Goal: Task Accomplishment & Management: Complete application form

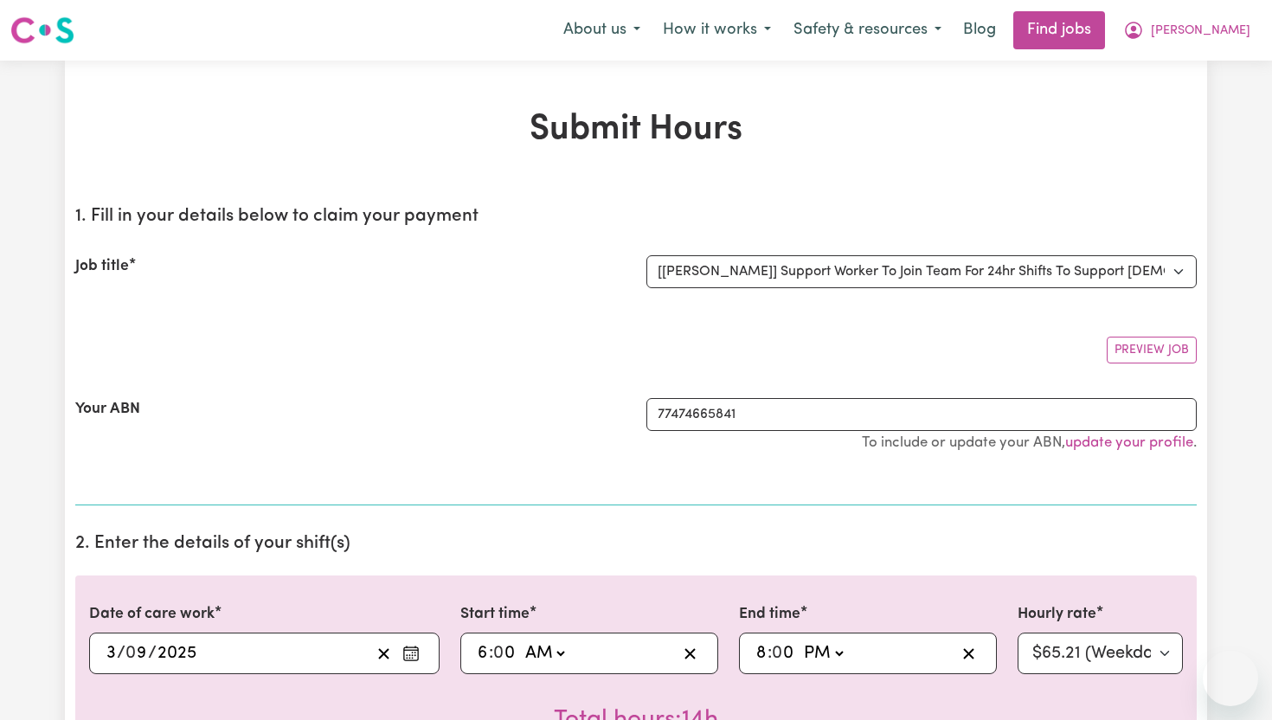
select select "14121"
select select "pm"
select select "65.21-Weekday"
select select "pm"
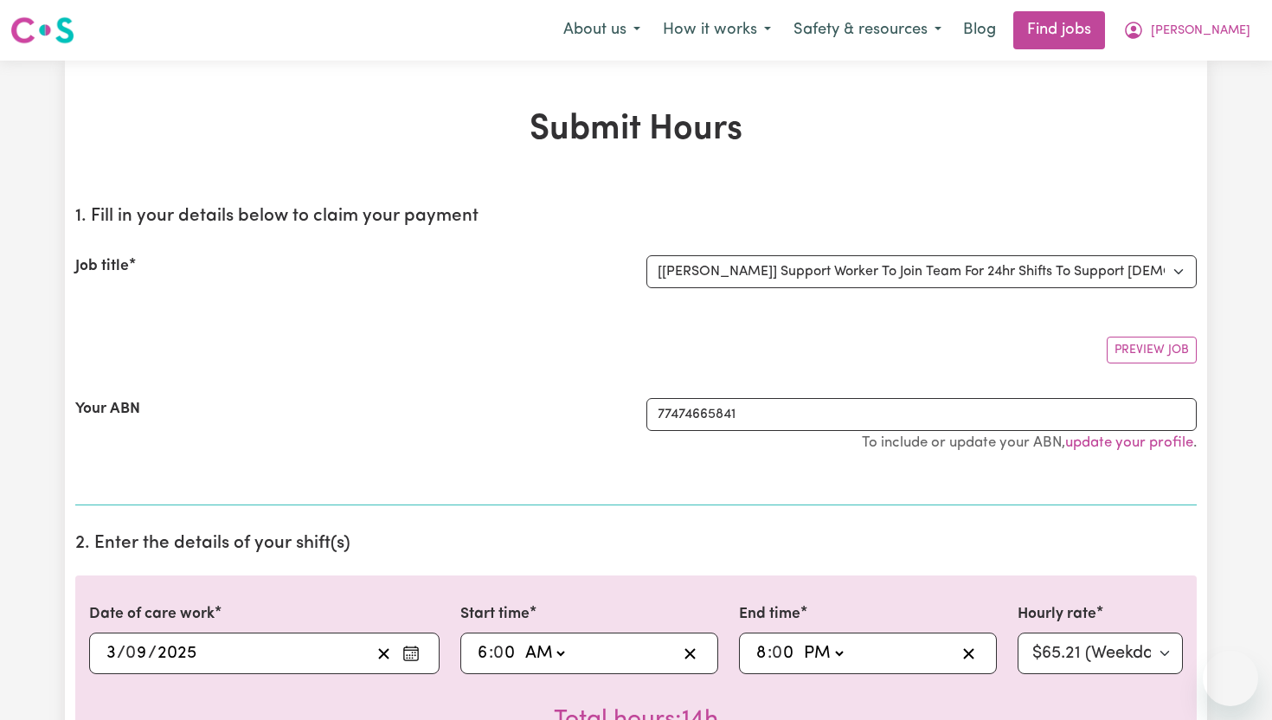
select select "71.85-EveningCare"
select select "pm"
select select "276.32-Overnight"
select select "pm"
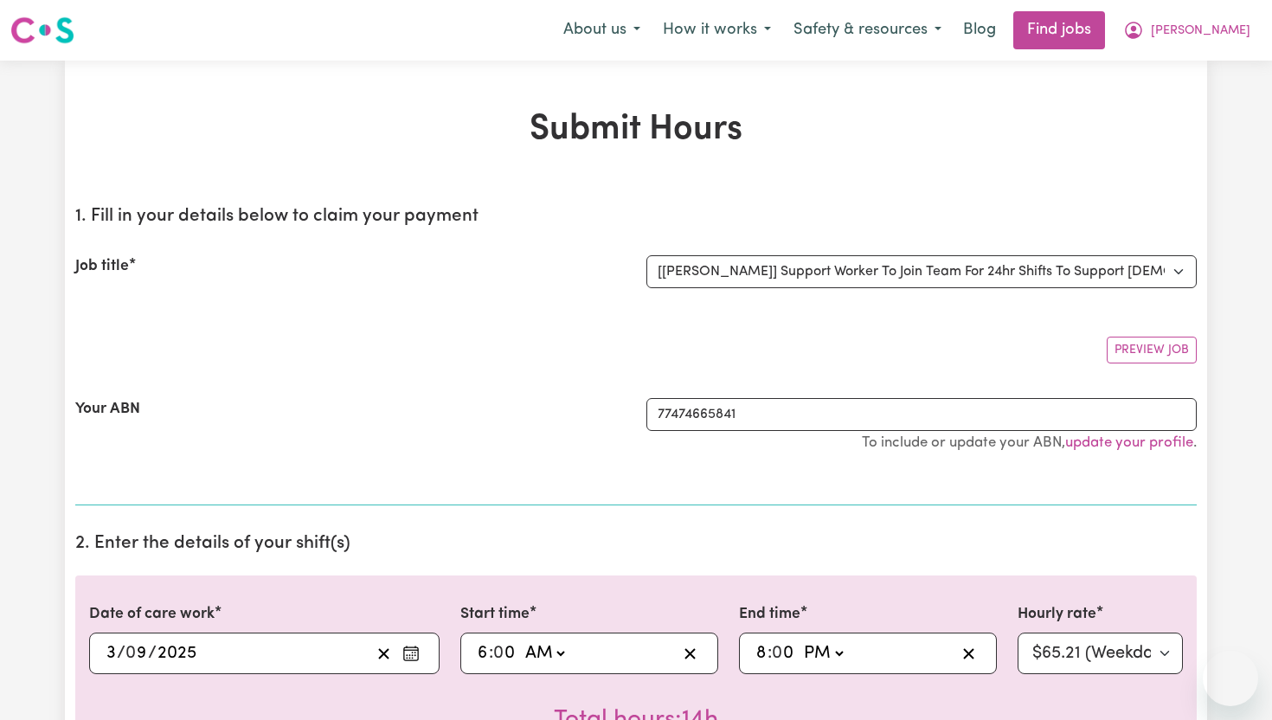
select select "65.21-Weekday"
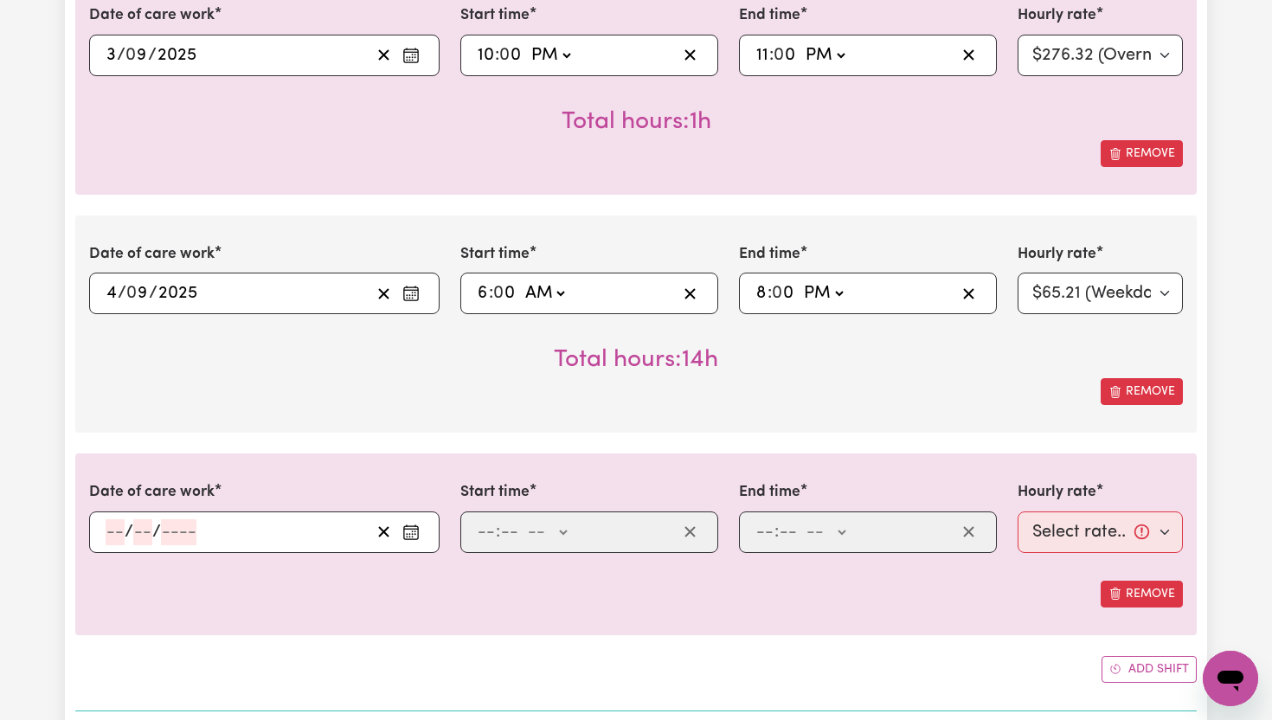
scroll to position [1146, 0]
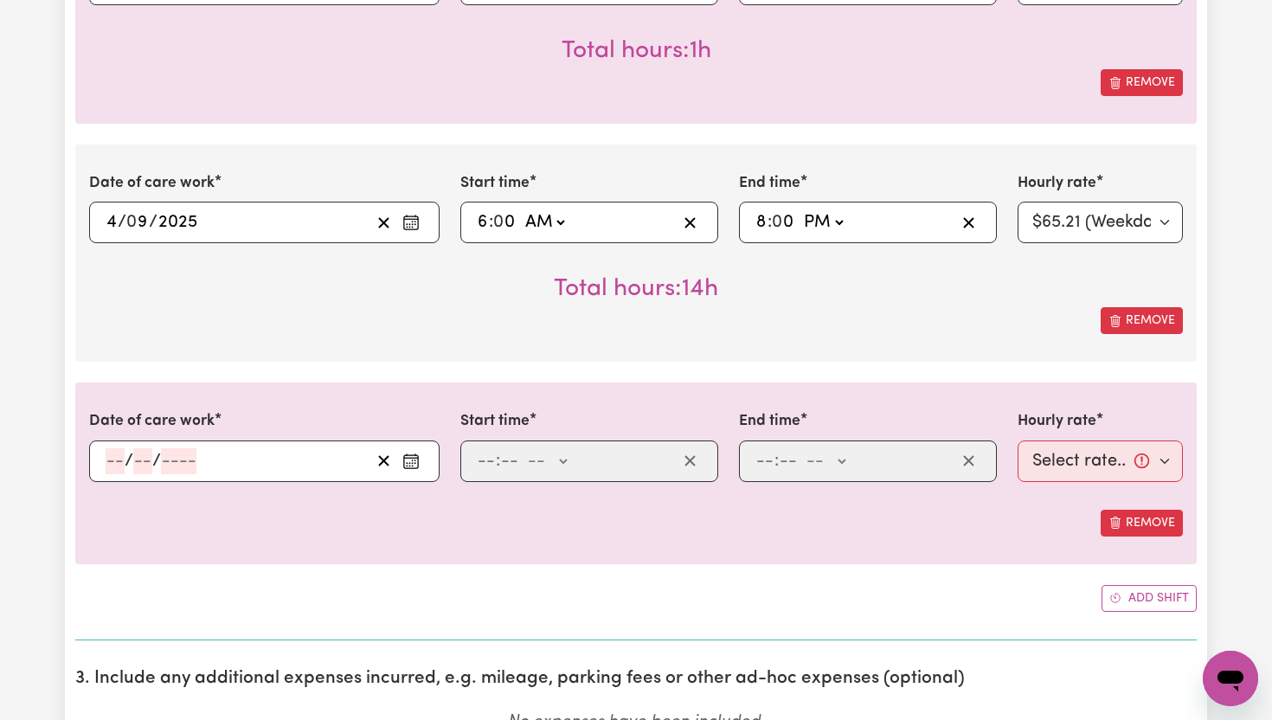
click at [421, 465] on button "Enter the date of care work" at bounding box center [411, 461] width 28 height 26
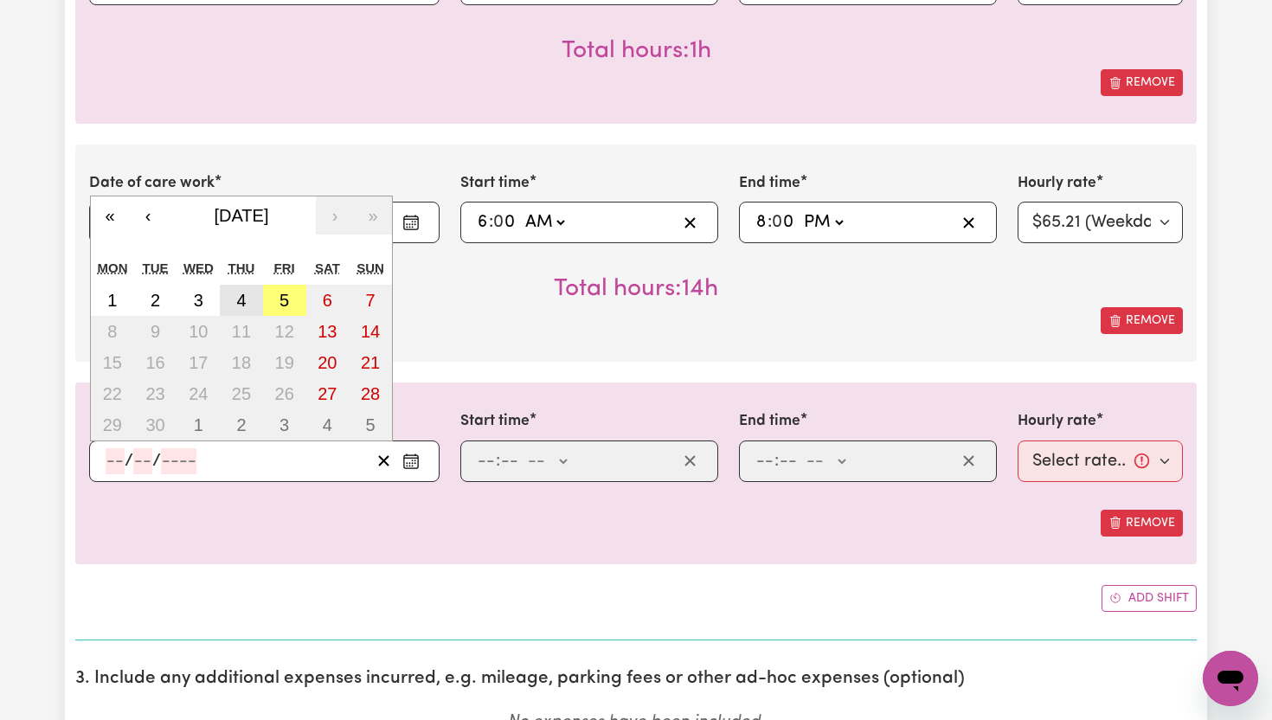
click at [241, 290] on button "4" at bounding box center [241, 300] width 43 height 31
type input "[DATE]"
type input "4"
type input "9"
type input "2025"
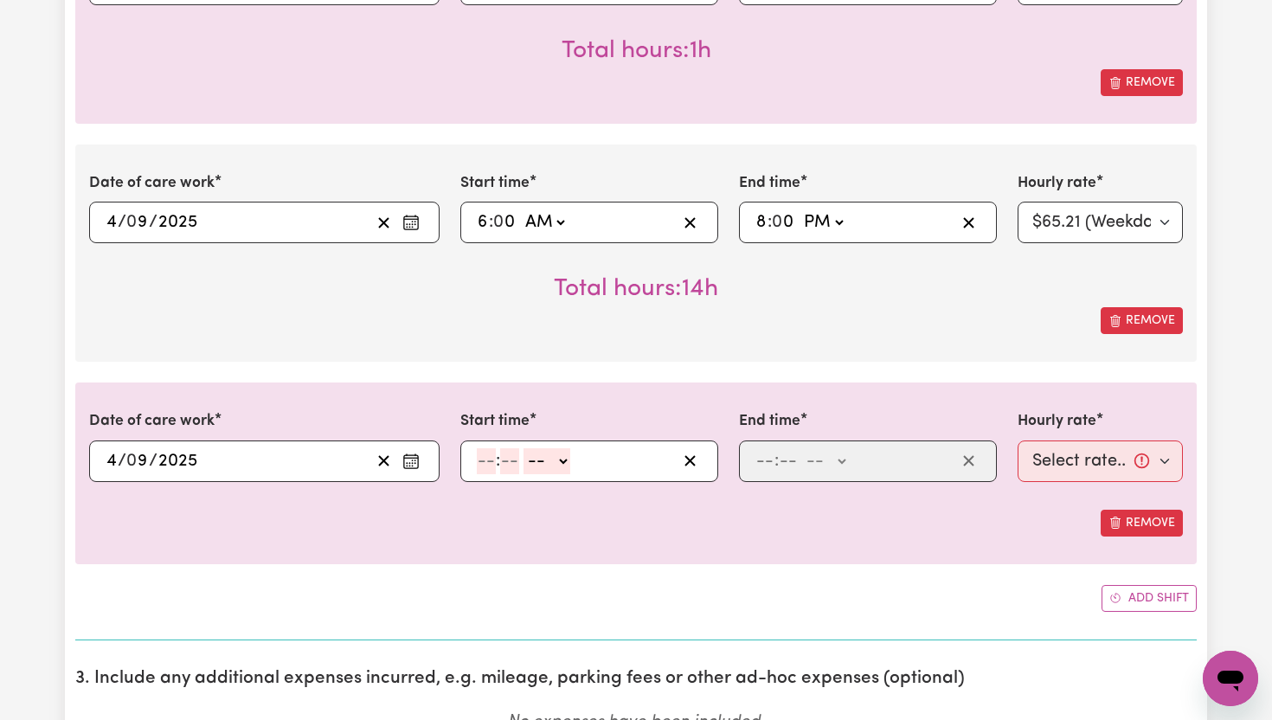
click at [491, 460] on input "number" at bounding box center [486, 461] width 19 height 26
type input "8"
type input "00"
click at [557, 463] on select "-- AM PM" at bounding box center [544, 461] width 47 height 26
select select "pm"
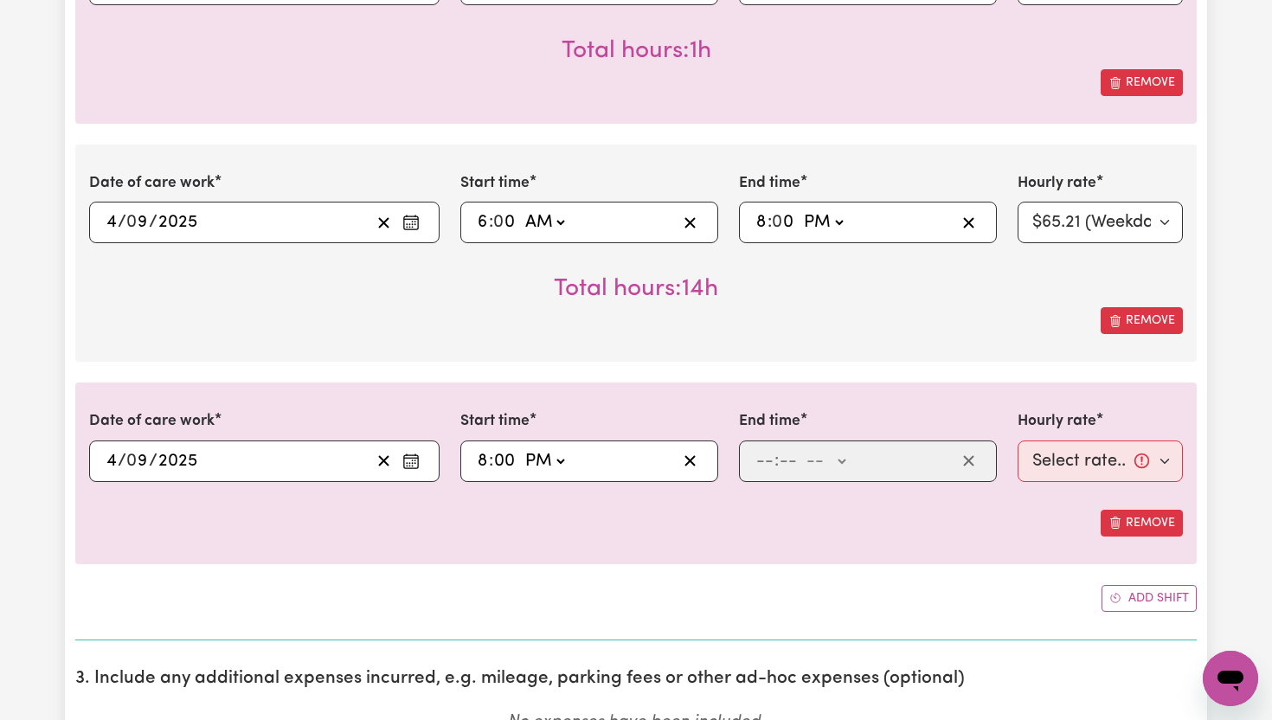
type input "20:00"
type input "0"
click at [771, 461] on input "number" at bounding box center [764, 461] width 19 height 26
type input "10"
type input "0"
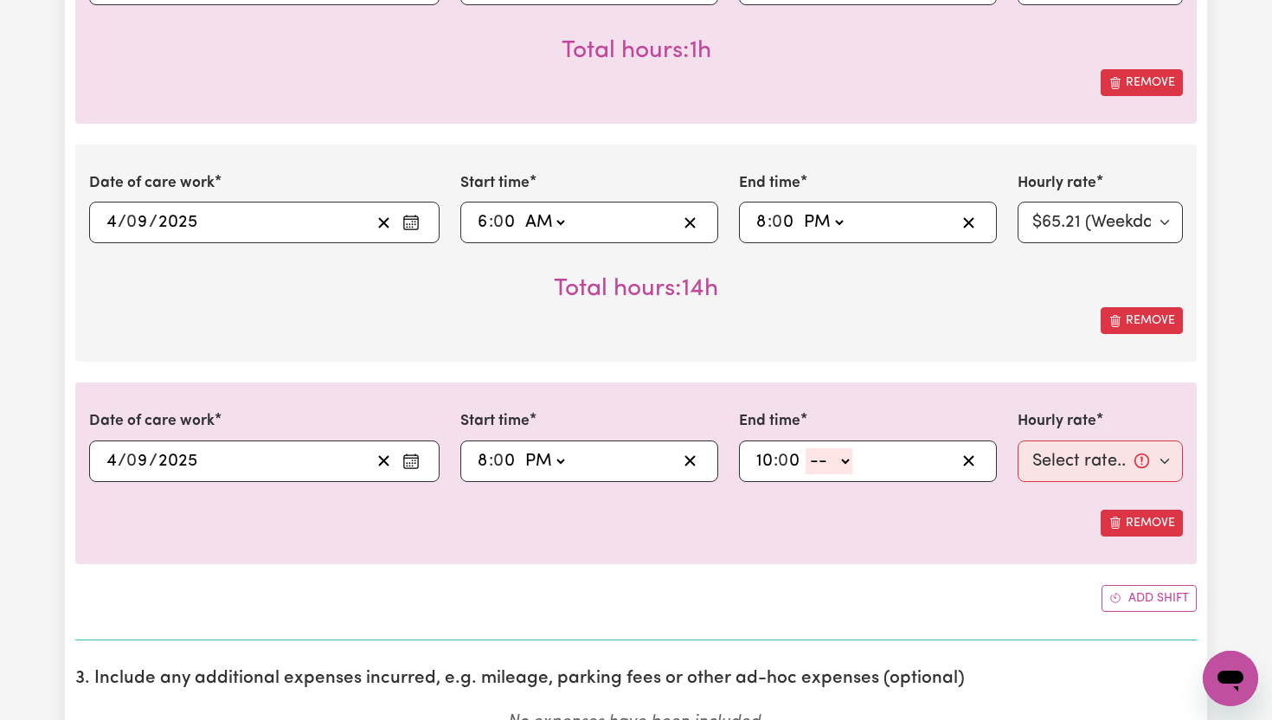
click at [843, 458] on select "-- AM PM" at bounding box center [829, 461] width 47 height 26
select select "pm"
type input "22:00"
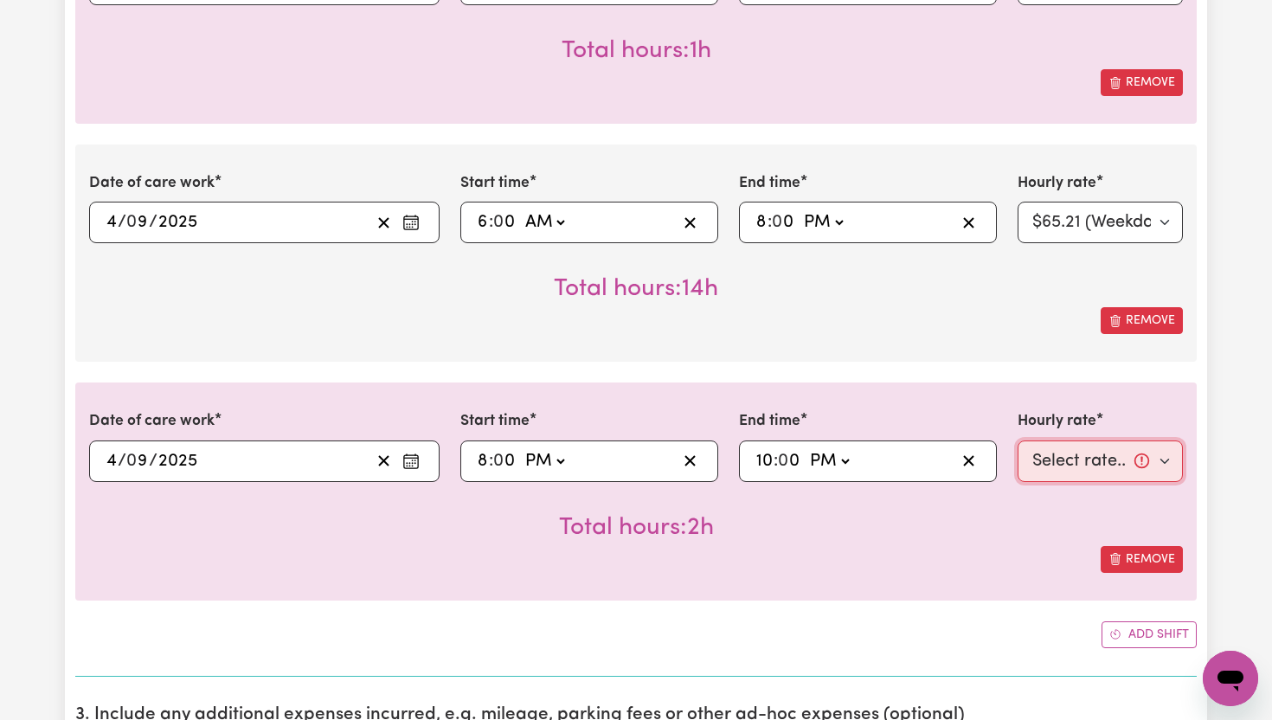
click at [1163, 459] on select "Select rate... $65.21 (Weekday) $91.76 ([DATE]) $118.32 ([DATE]) $144.87 (Publi…" at bounding box center [1100, 461] width 165 height 42
select select "71.85-EveningCare"
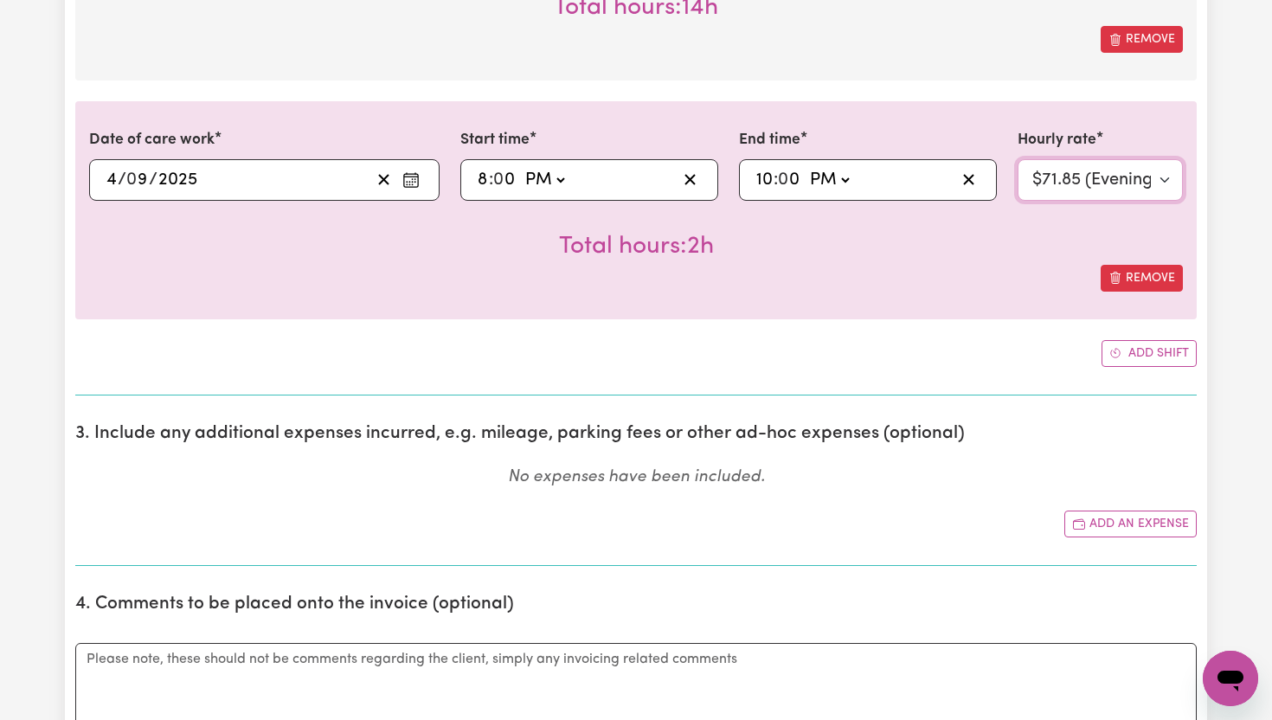
scroll to position [1431, 0]
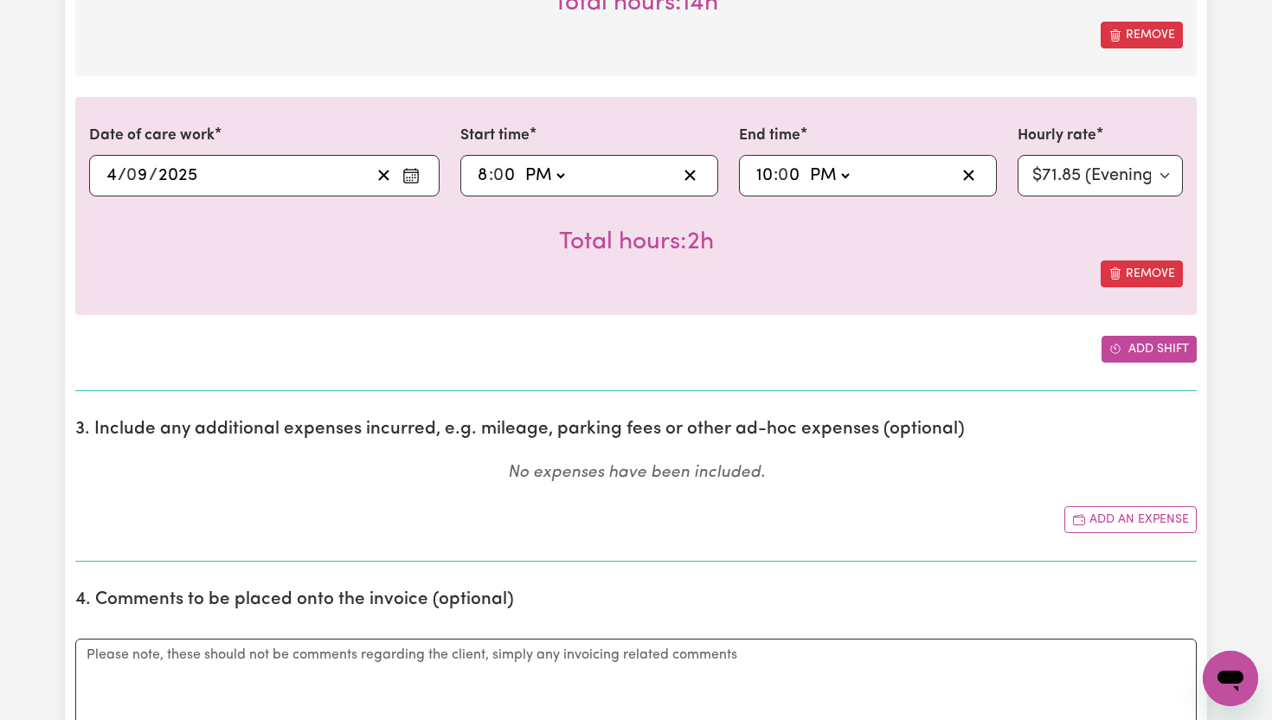
click at [1152, 341] on button "Add shift" at bounding box center [1148, 349] width 95 height 27
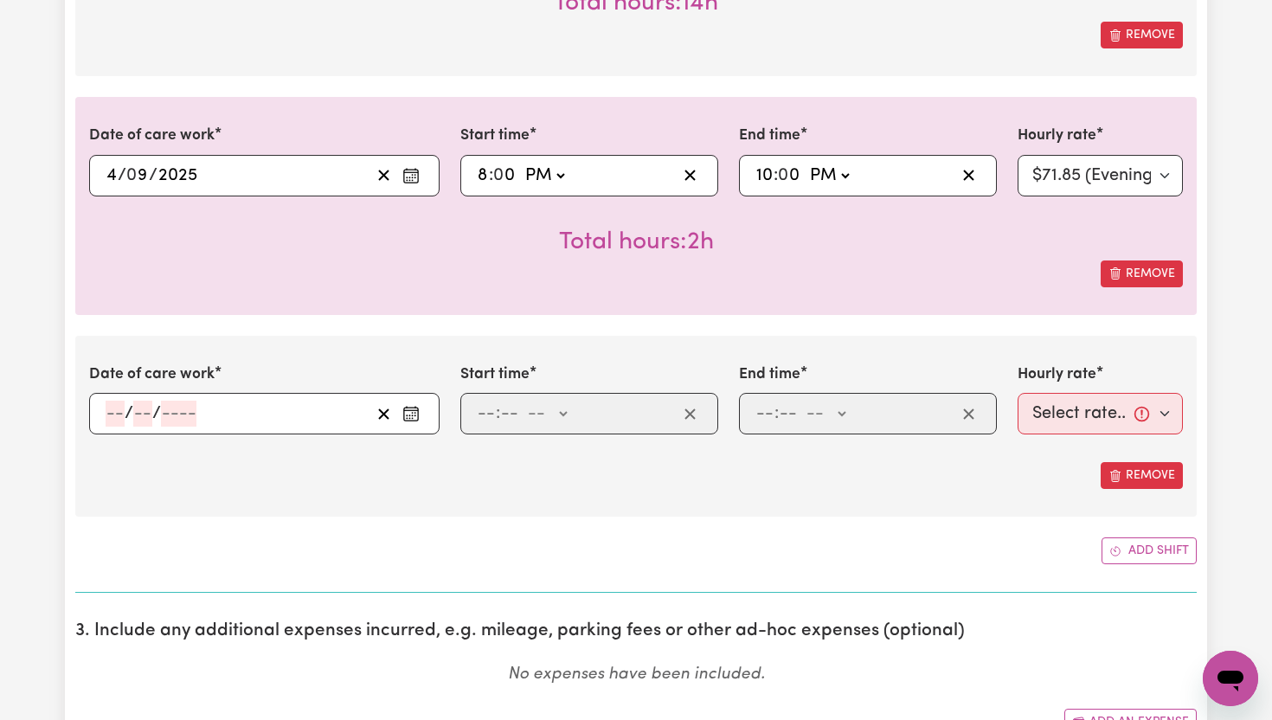
click at [413, 410] on icon "Enter the date of care work" at bounding box center [411, 410] width 14 height 0
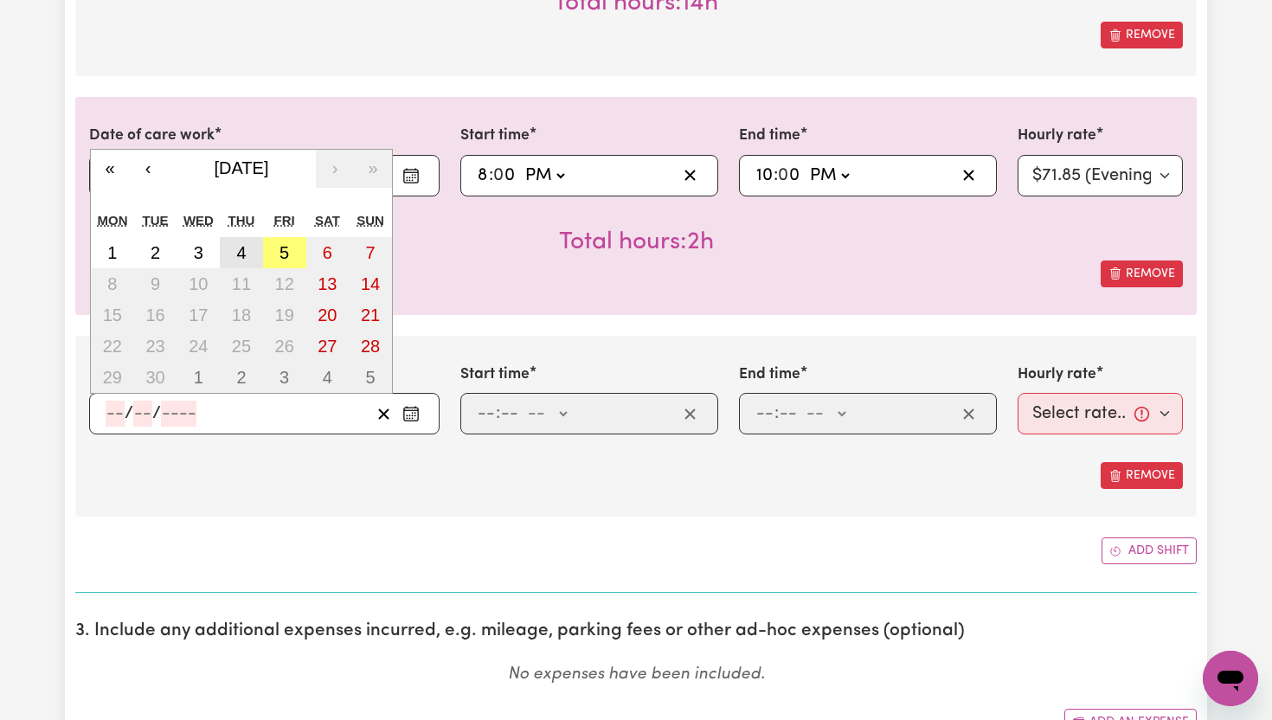
click at [240, 247] on abbr "4" at bounding box center [241, 252] width 10 height 19
type input "[DATE]"
type input "4"
type input "9"
type input "2025"
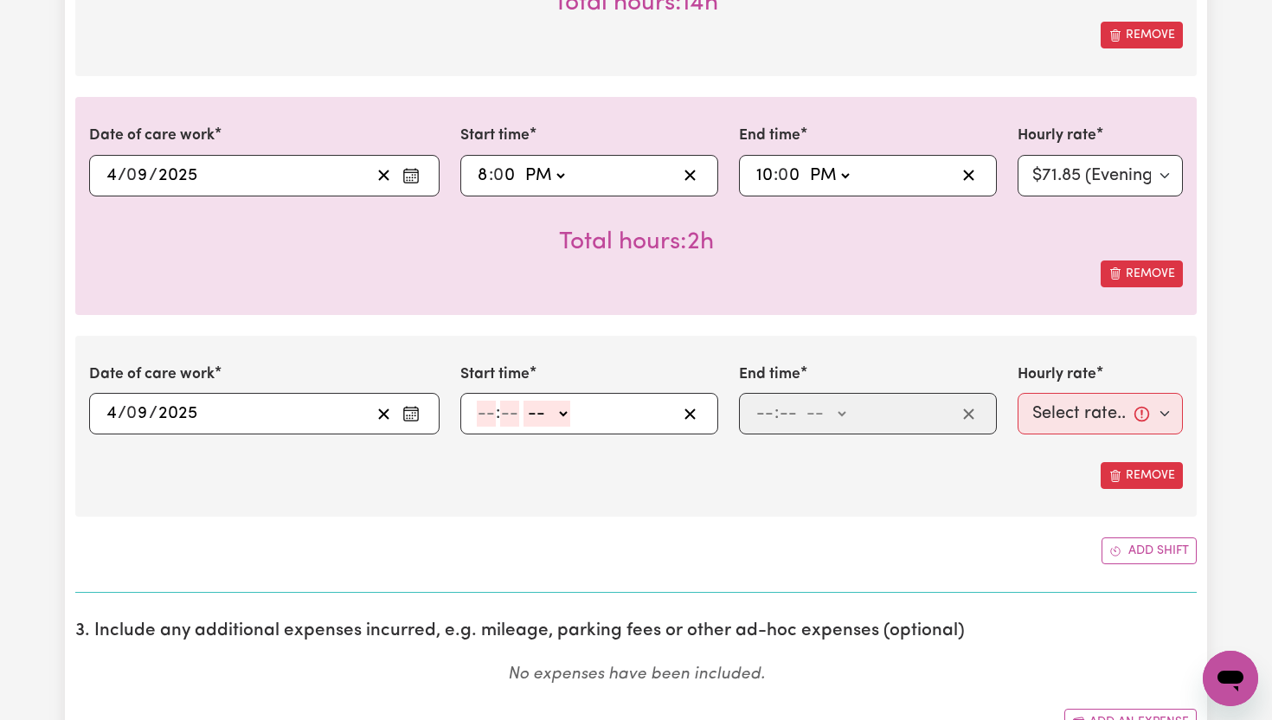
click at [485, 411] on input "number" at bounding box center [486, 414] width 19 height 26
type input "10"
type input "0"
click at [568, 408] on select "-- AM PM" at bounding box center [550, 414] width 47 height 26
select select "pm"
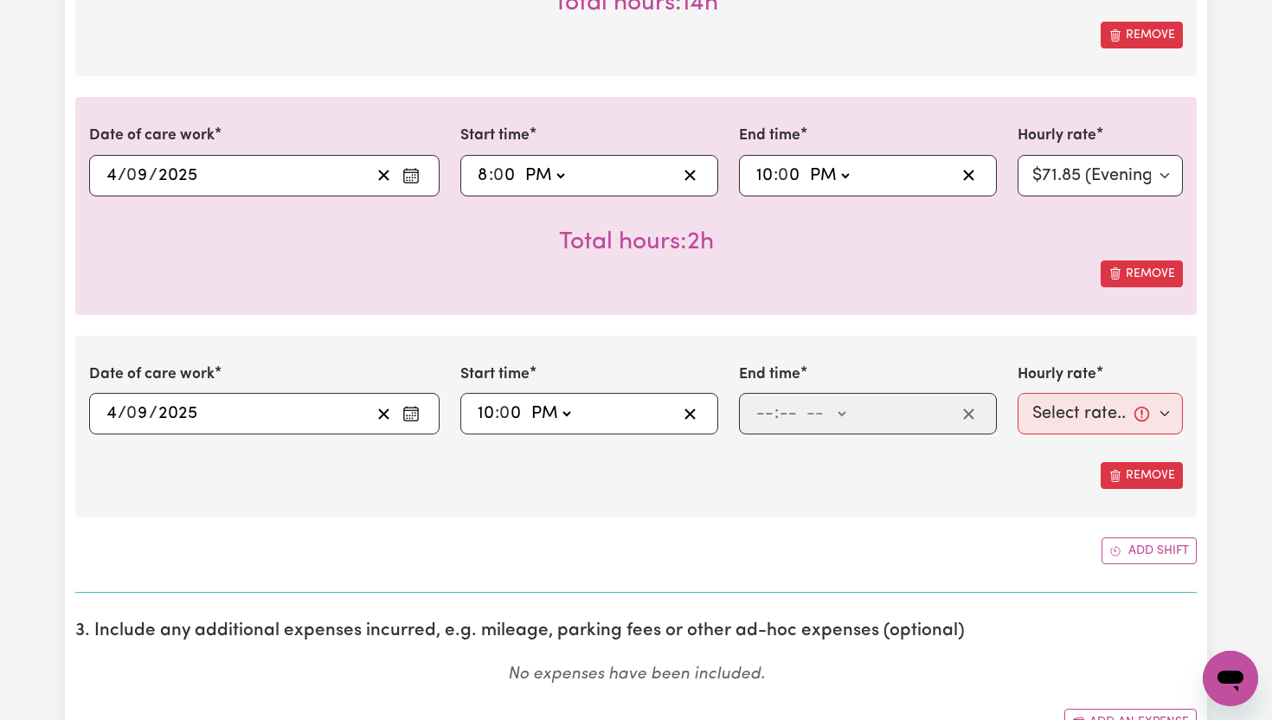
type input "22:00"
click at [764, 414] on input "number" at bounding box center [764, 414] width 19 height 26
type input "11"
type input "00"
click at [841, 417] on select "-- AM PM" at bounding box center [824, 414] width 47 height 26
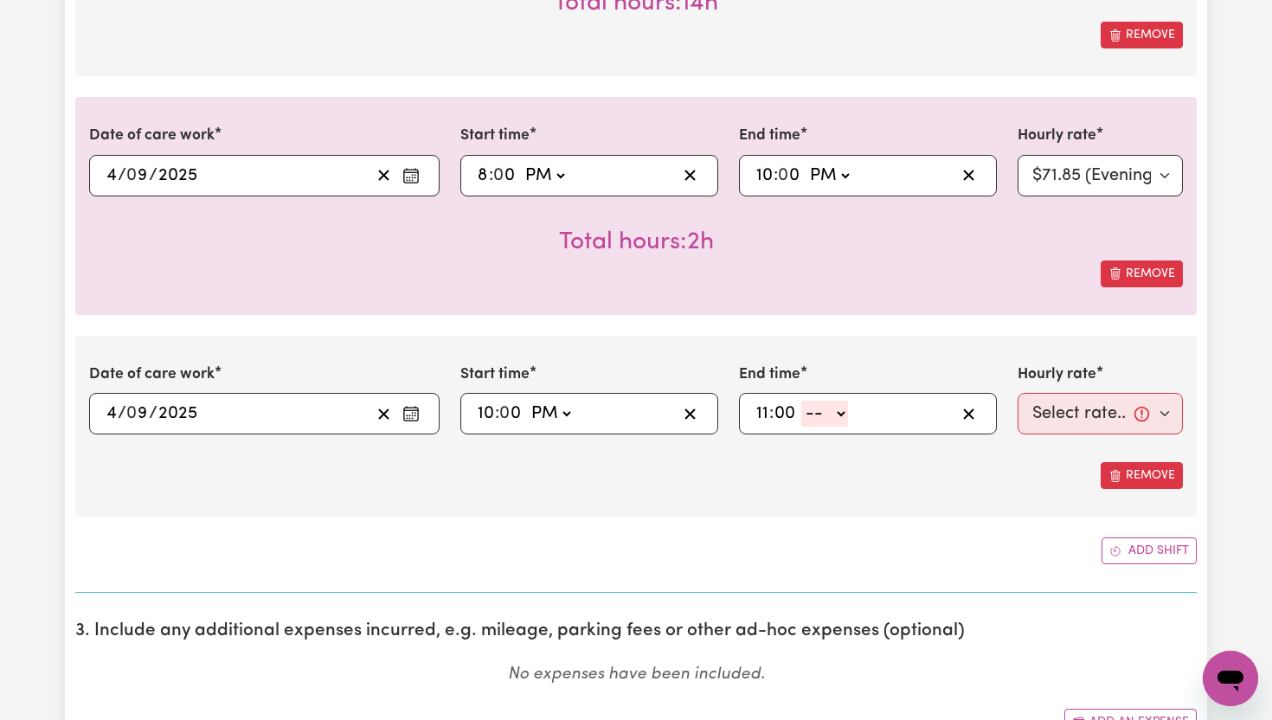
select select "pm"
type input "23:00"
type input "0"
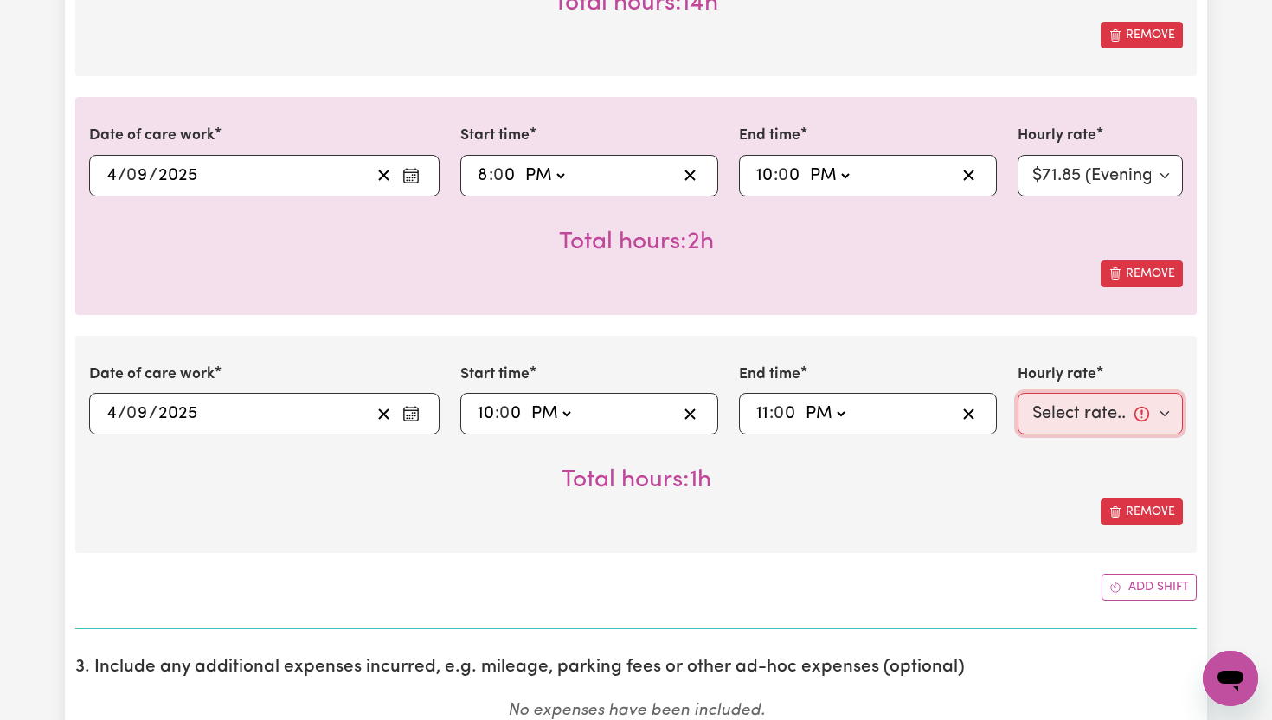
drag, startPoint x: 1036, startPoint y: 415, endPoint x: 1159, endPoint y: 420, distance: 122.9
click at [1159, 420] on select "Select rate... $65.21 (Weekday) $91.76 ([DATE]) $118.32 ([DATE]) $144.87 (Publi…" at bounding box center [1100, 414] width 165 height 42
select select "276.32-Overnight"
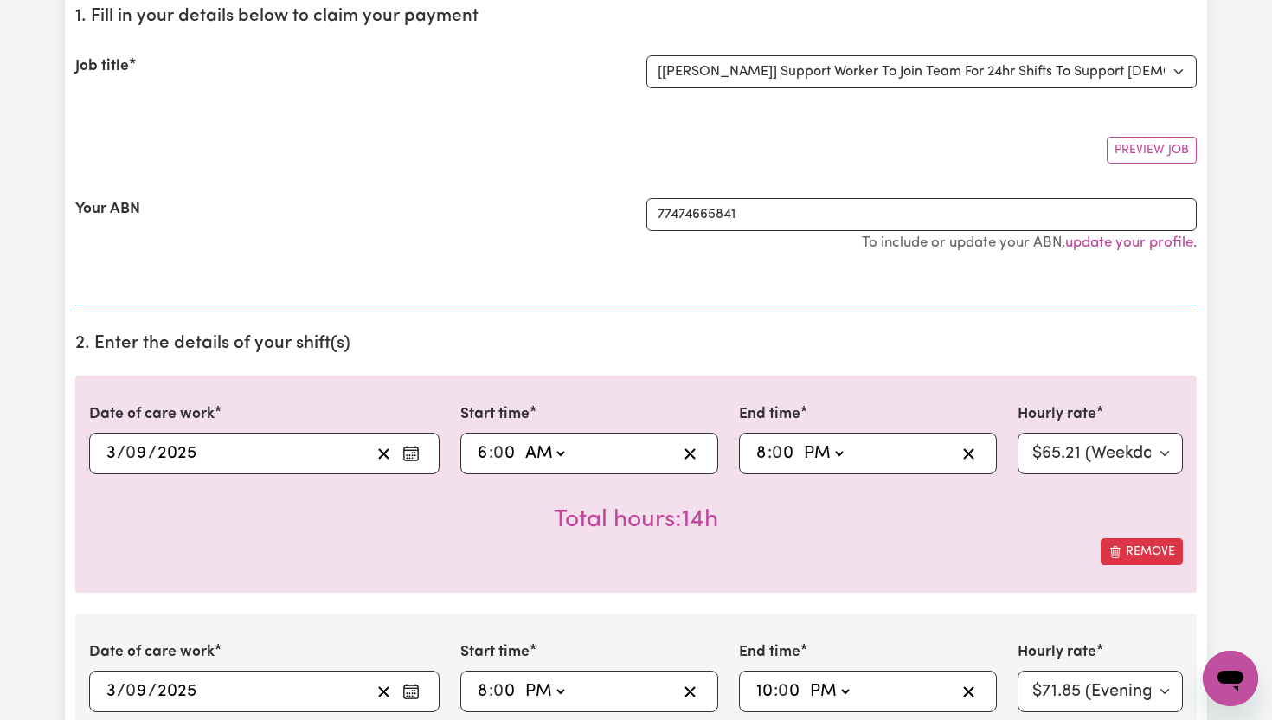
scroll to position [215, 0]
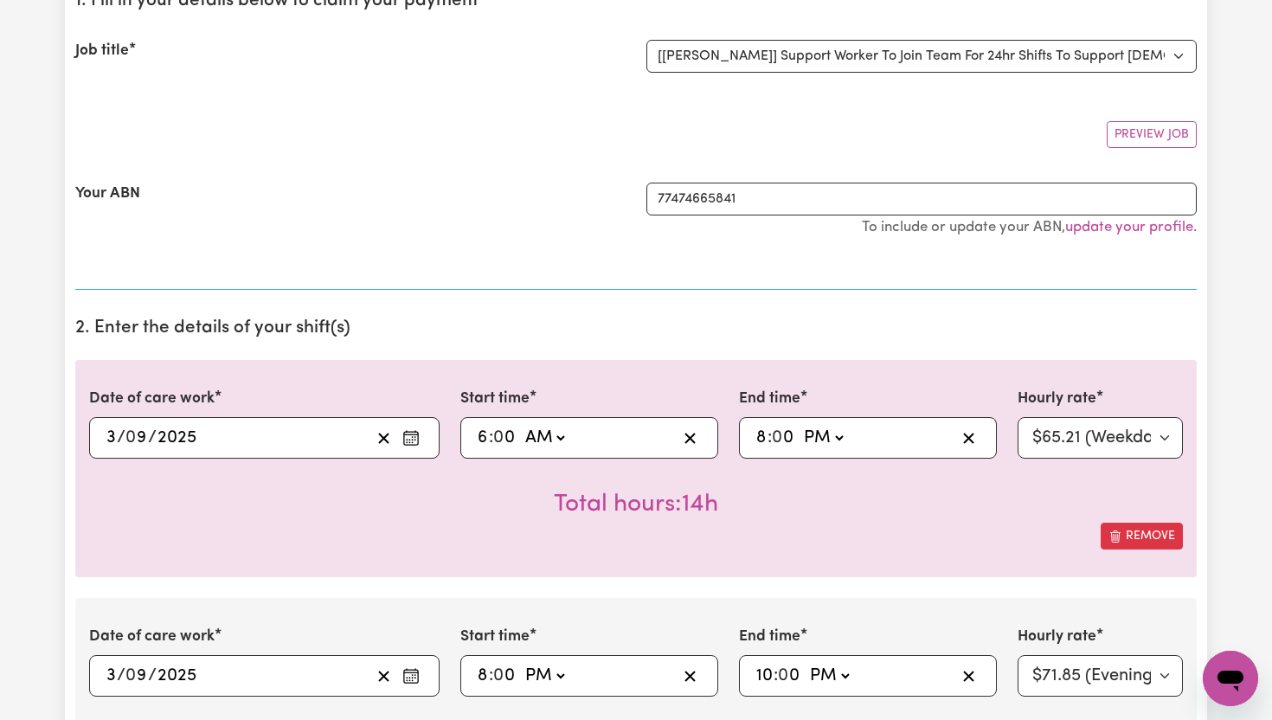
click at [409, 446] on icon "Enter the date of care work" at bounding box center [410, 437] width 17 height 17
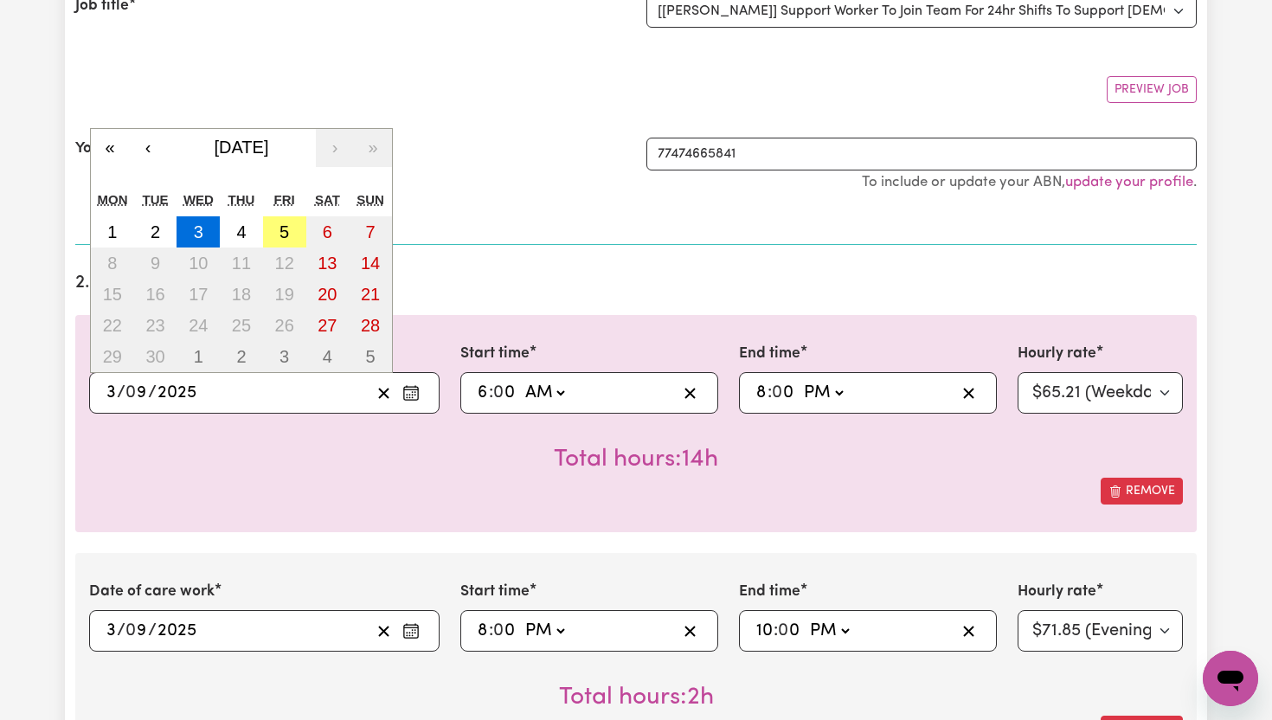
scroll to position [262, 0]
click at [414, 479] on div "Remove" at bounding box center [636, 489] width 1094 height 27
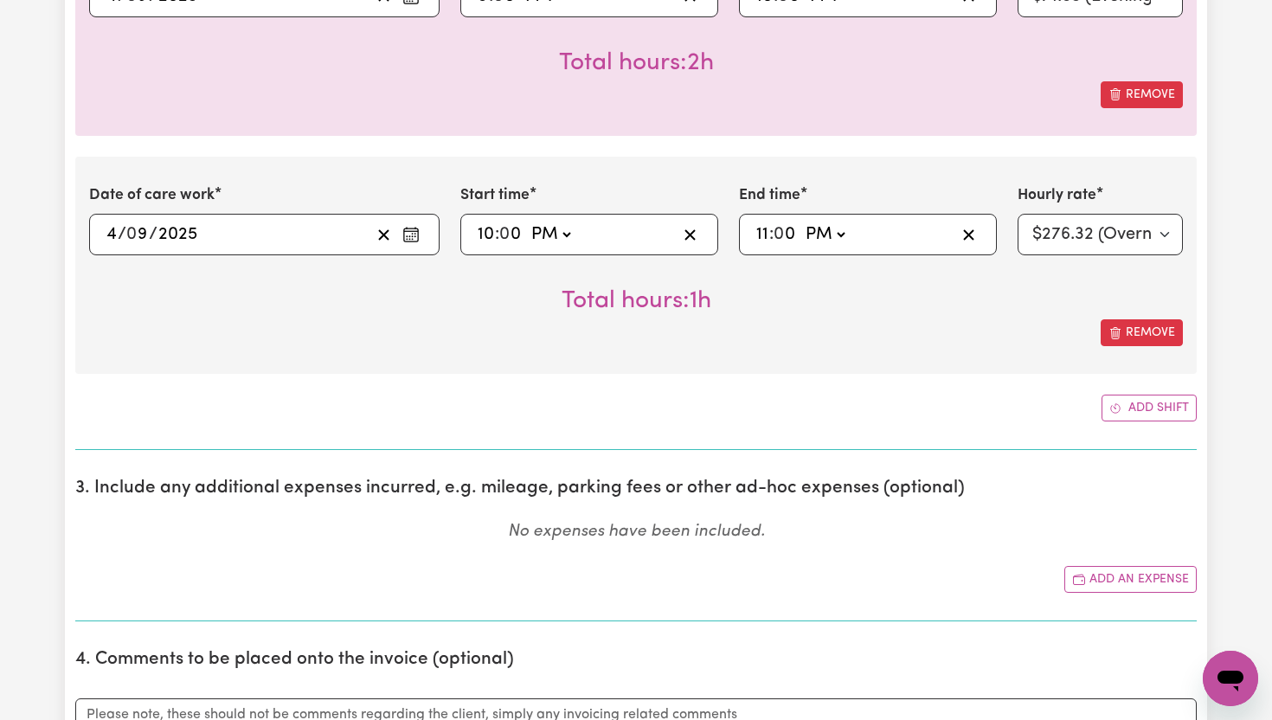
scroll to position [1628, 0]
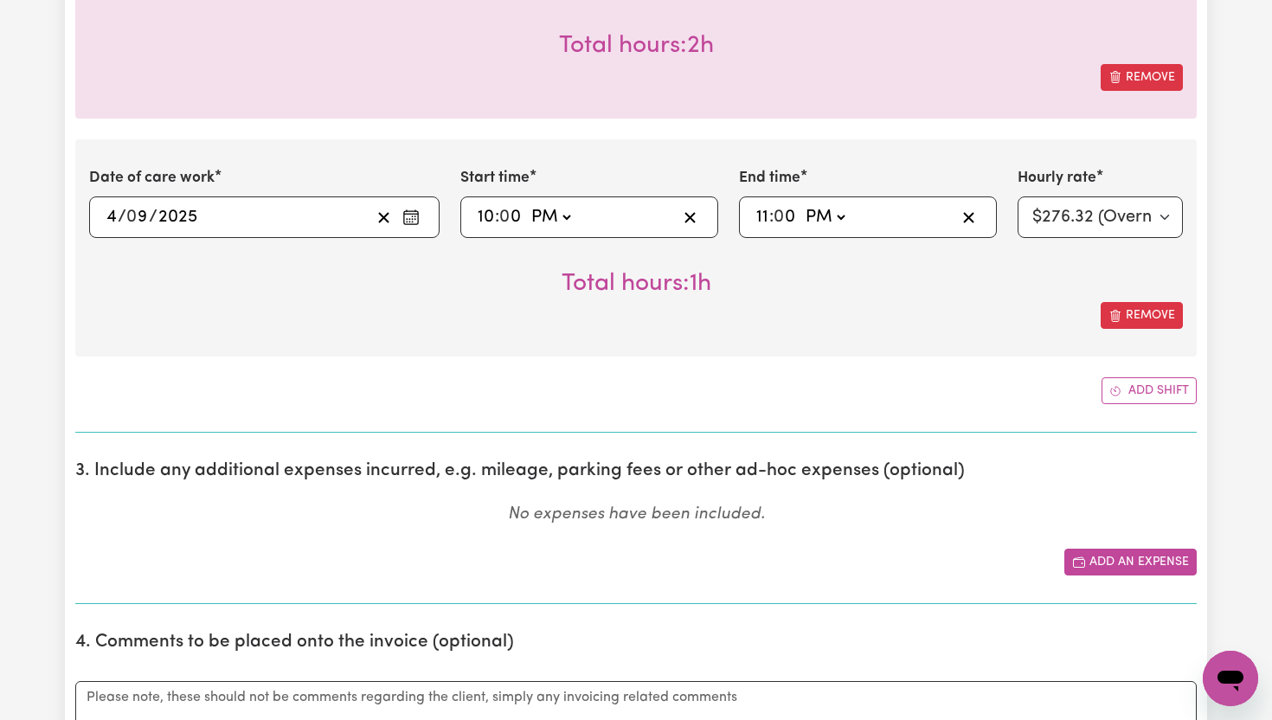
click at [1125, 565] on button "Add an expense" at bounding box center [1130, 562] width 132 height 27
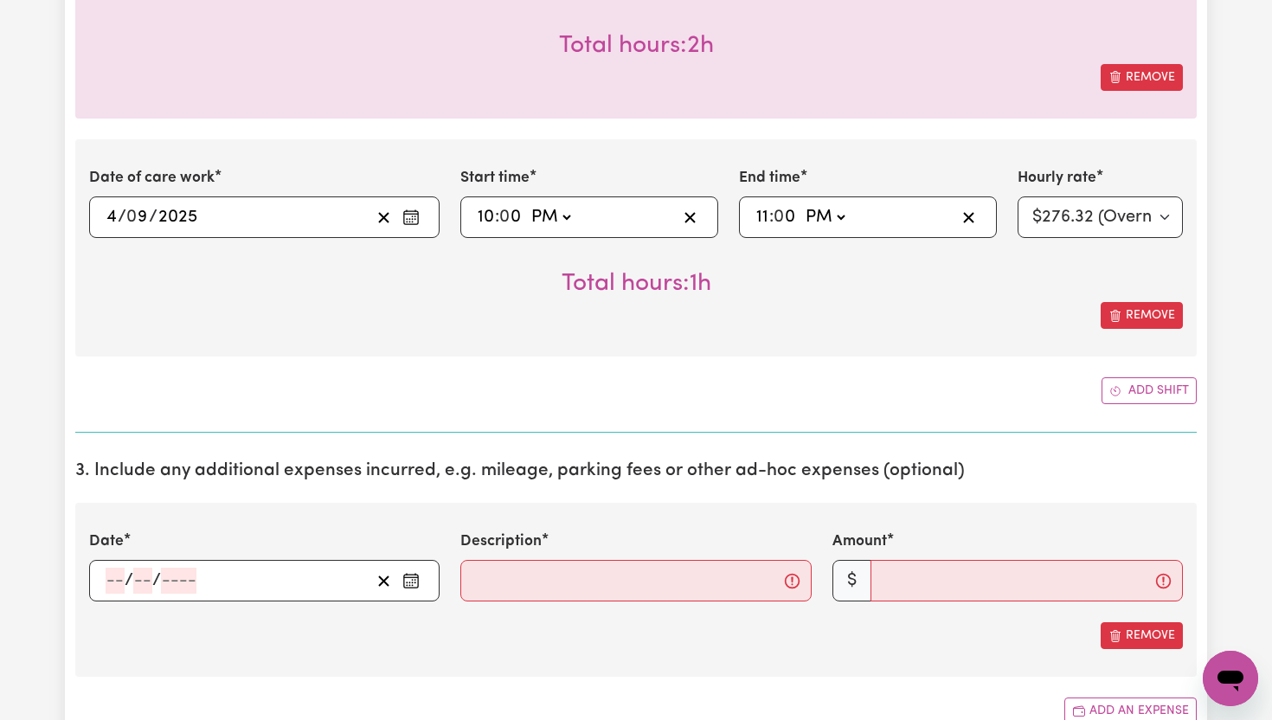
click at [417, 578] on icon "Enter the date of expense" at bounding box center [411, 578] width 14 height 0
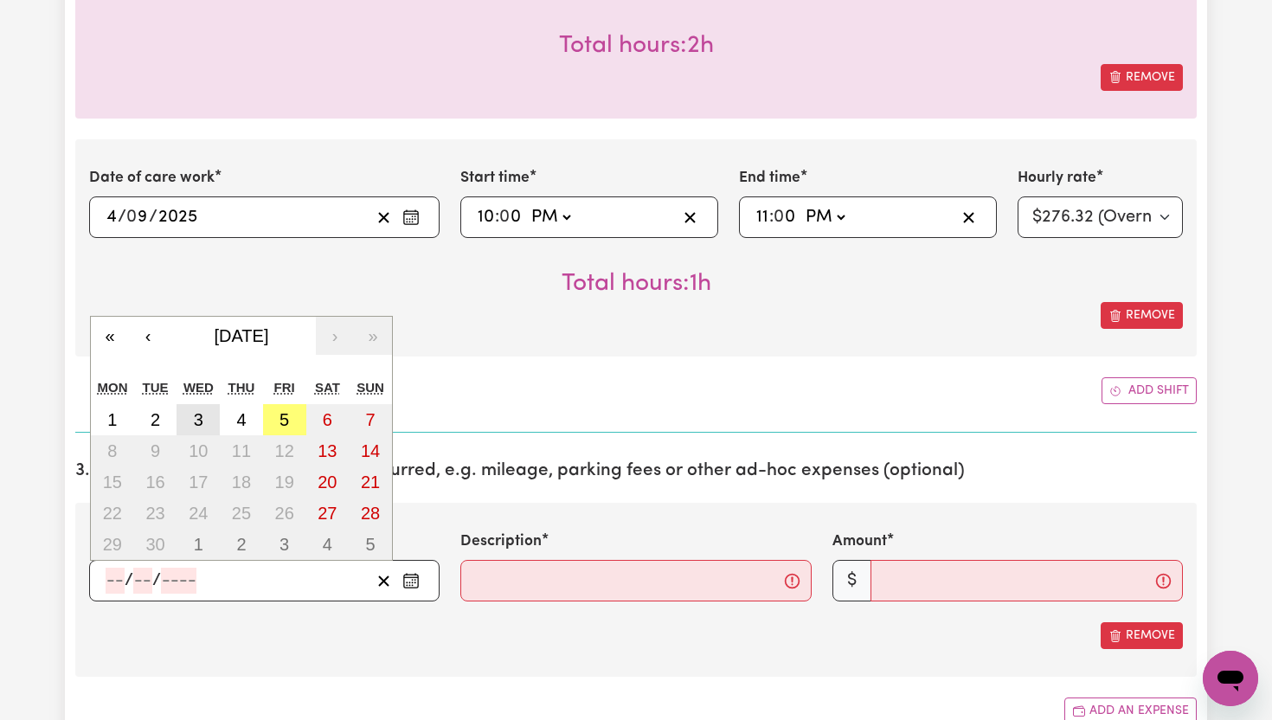
click at [194, 420] on abbr "3" at bounding box center [199, 419] width 10 height 19
type input "[DATE]"
type input "3"
type input "9"
type input "2025"
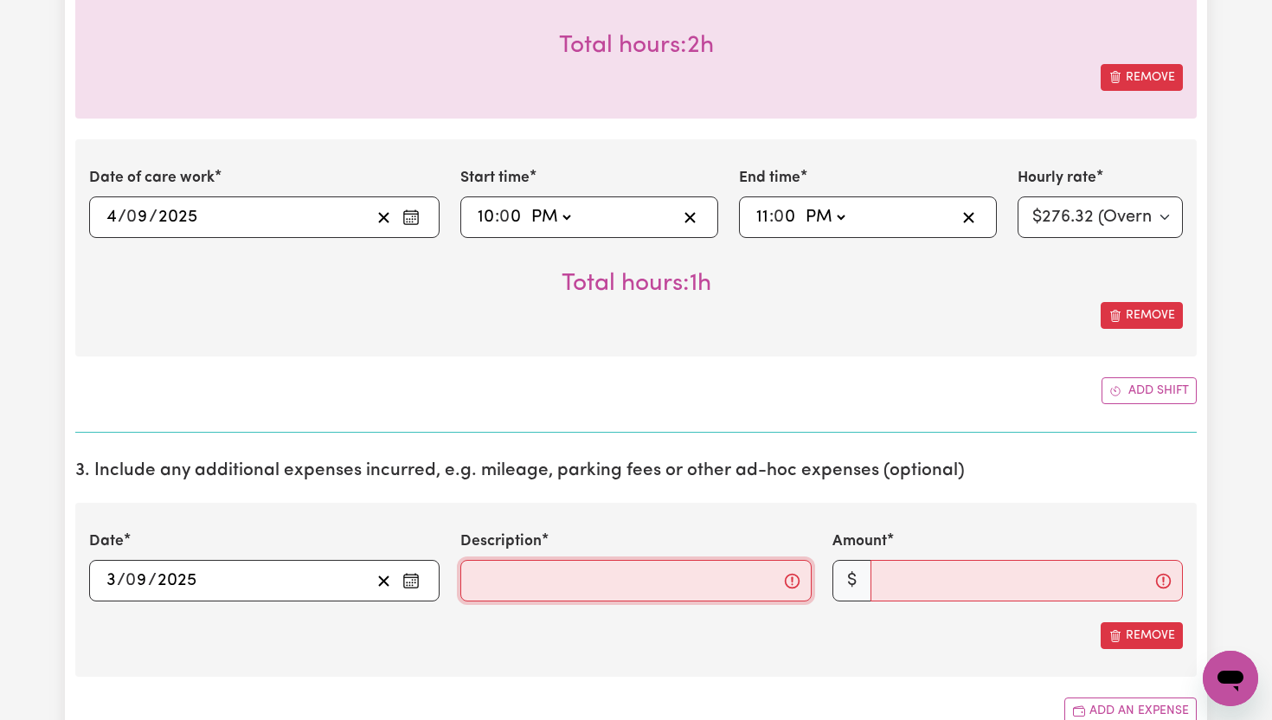
click at [525, 587] on input "Description" at bounding box center [635, 581] width 350 height 42
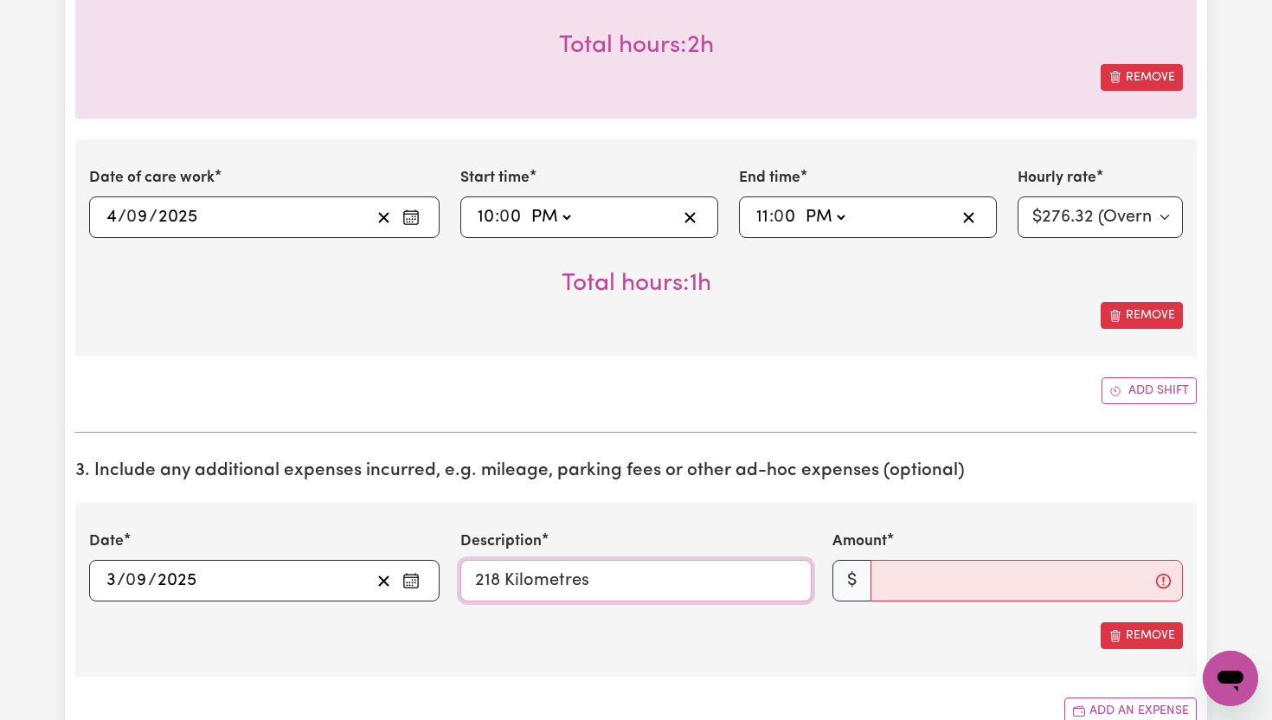
type input "218 Kilometres"
click at [904, 581] on input "Amount" at bounding box center [1026, 581] width 312 height 42
type input "218.00"
click at [896, 635] on div "Remove" at bounding box center [636, 635] width 1094 height 27
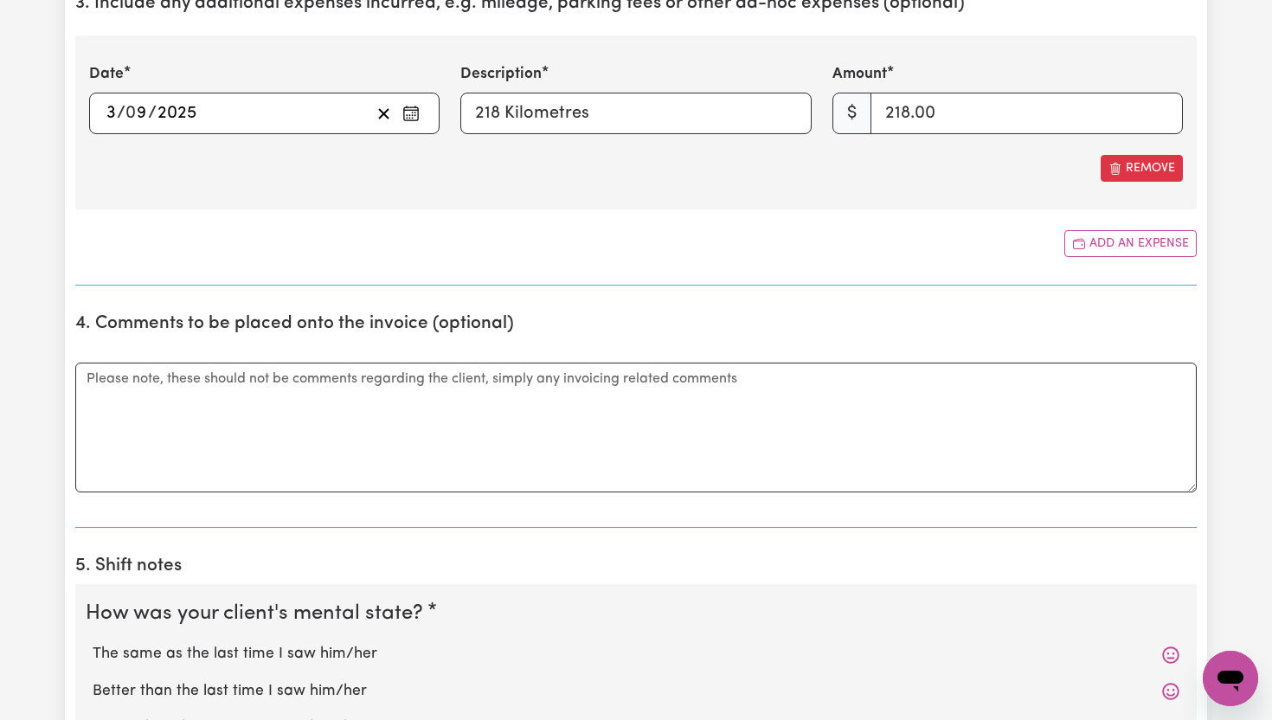
scroll to position [2102, 0]
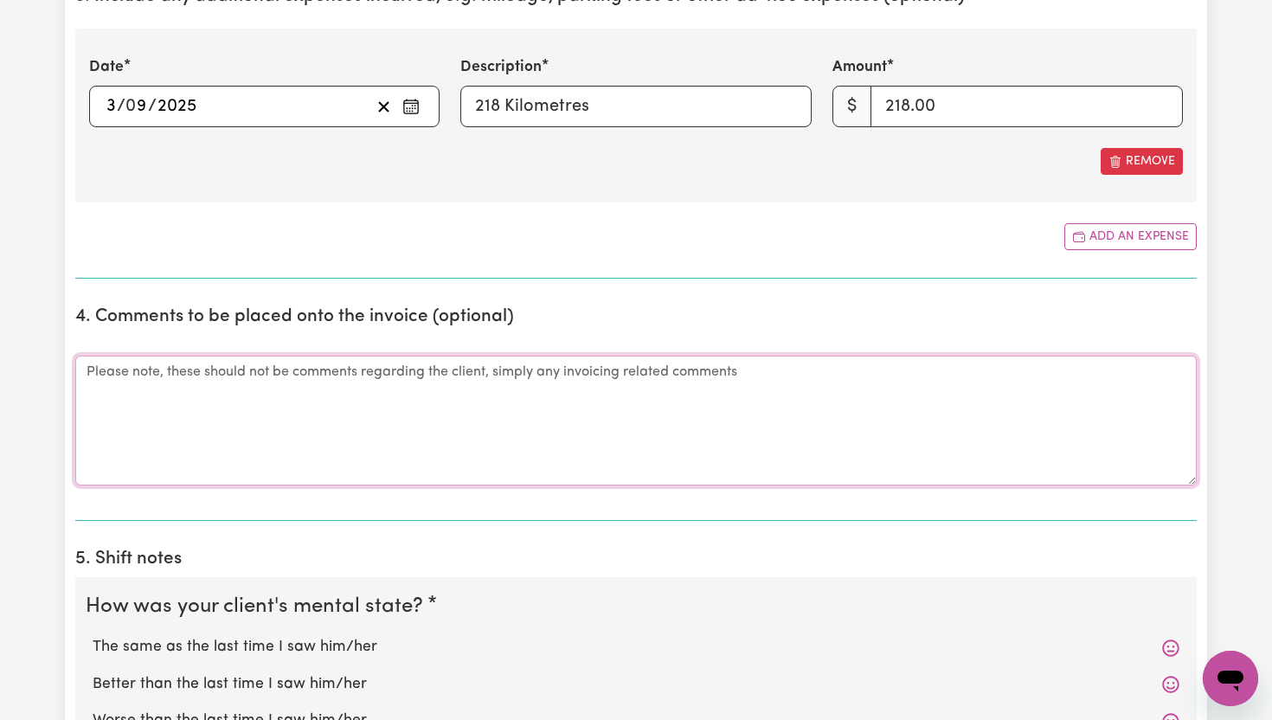
click at [462, 432] on textarea "Comments" at bounding box center [635, 421] width 1121 height 130
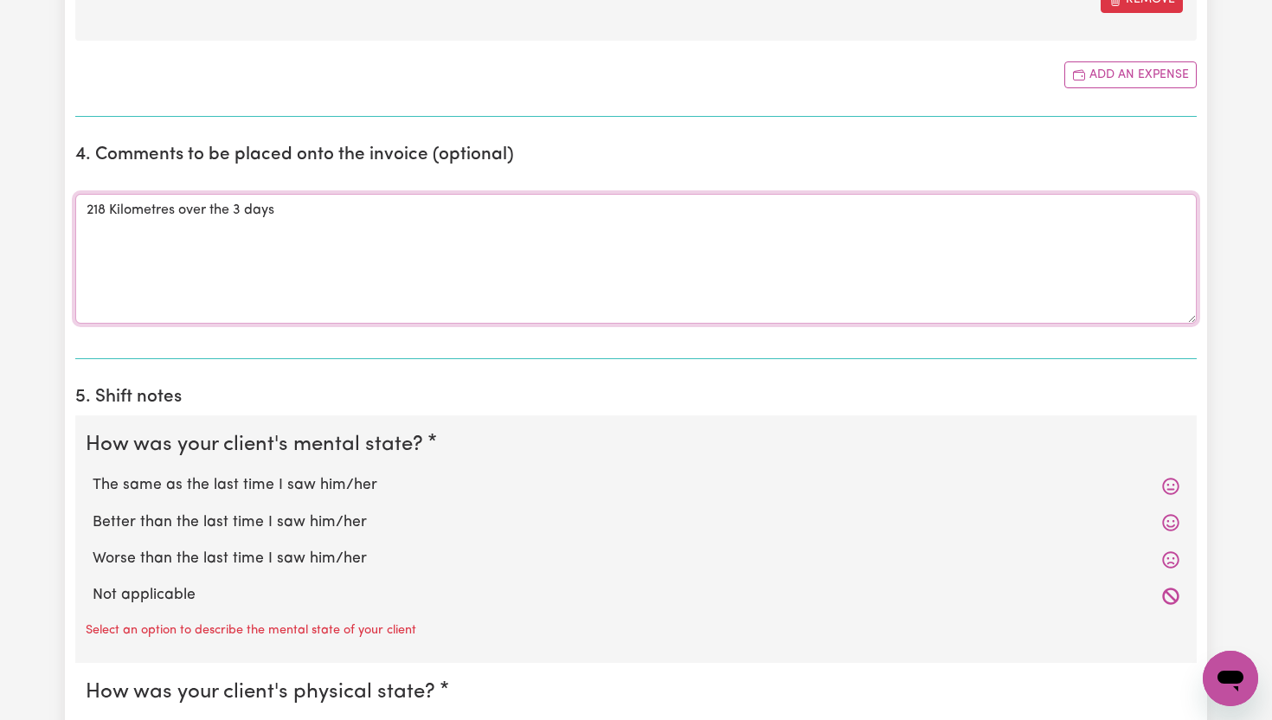
scroll to position [2279, 0]
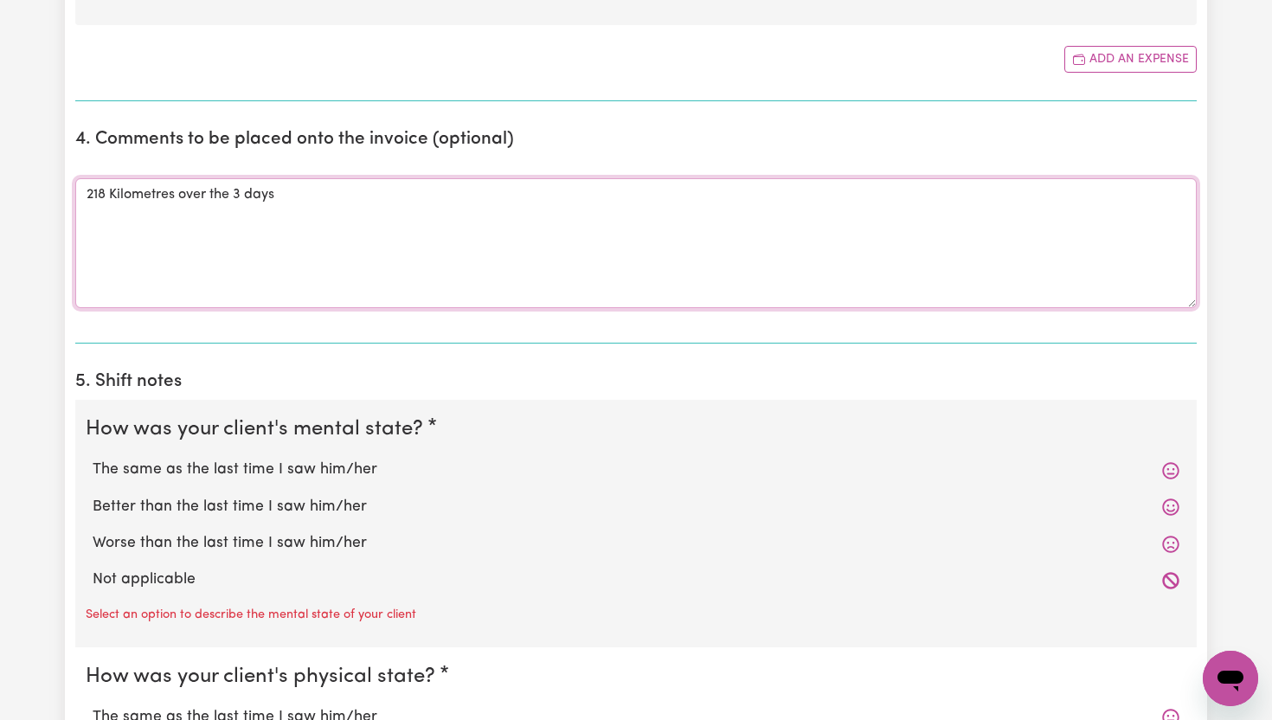
type textarea "218 Kilometres over the 3 days"
click at [130, 470] on label "The same as the last time I saw him/her" at bounding box center [636, 470] width 1087 height 22
click at [93, 459] on input "The same as the last time I saw him/her" at bounding box center [92, 458] width 1 height 1
radio input "true"
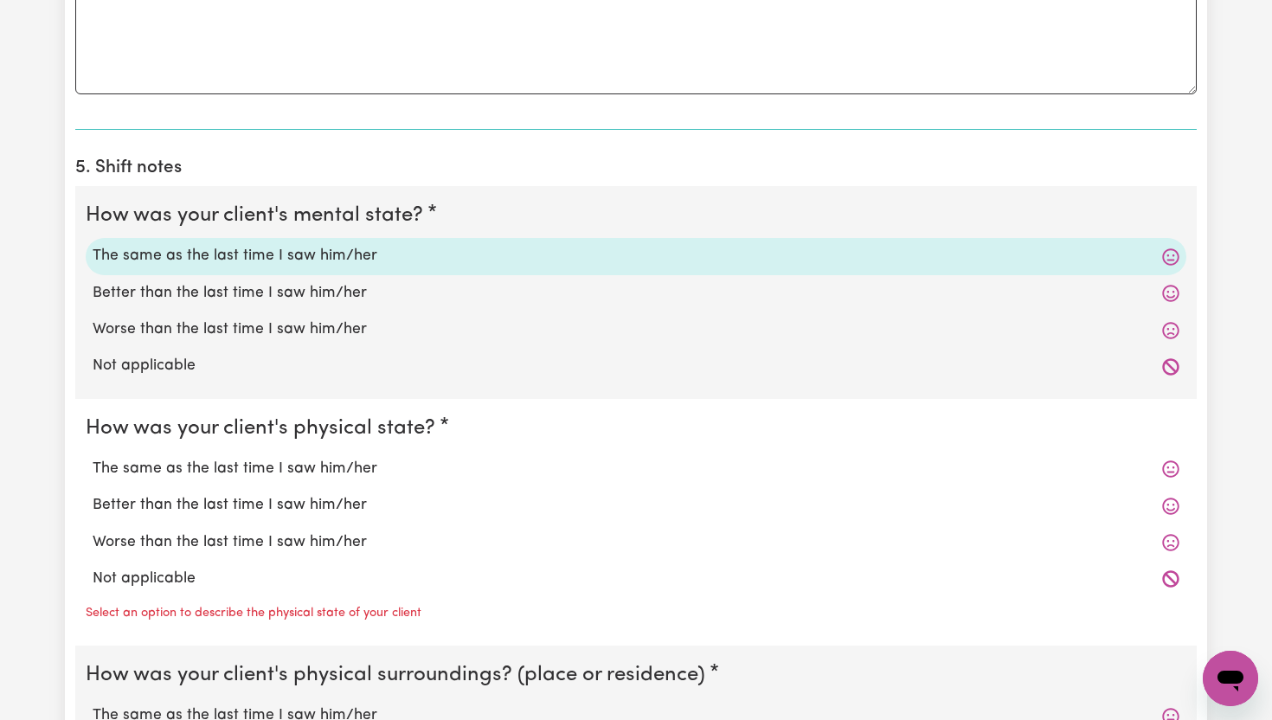
scroll to position [2516, 0]
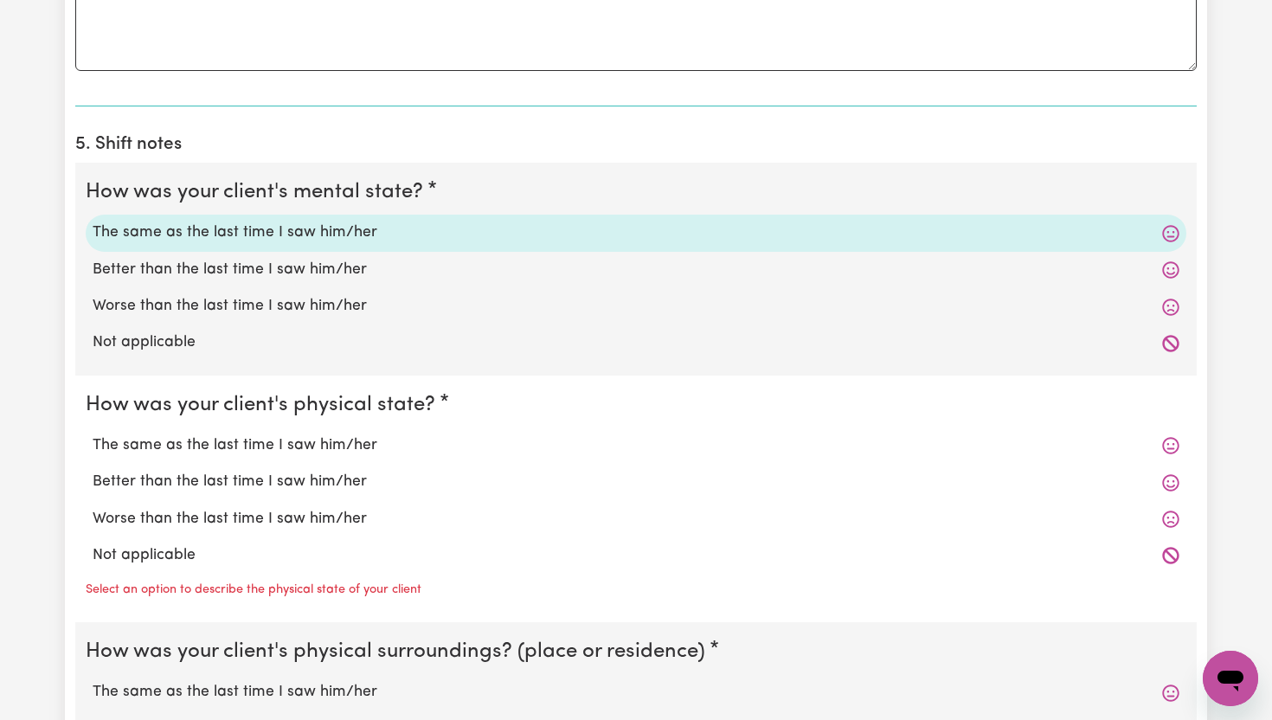
click at [141, 445] on label "The same as the last time I saw him/her" at bounding box center [636, 445] width 1087 height 22
click at [93, 434] on input "The same as the last time I saw him/her" at bounding box center [92, 433] width 1 height 1
radio input "true"
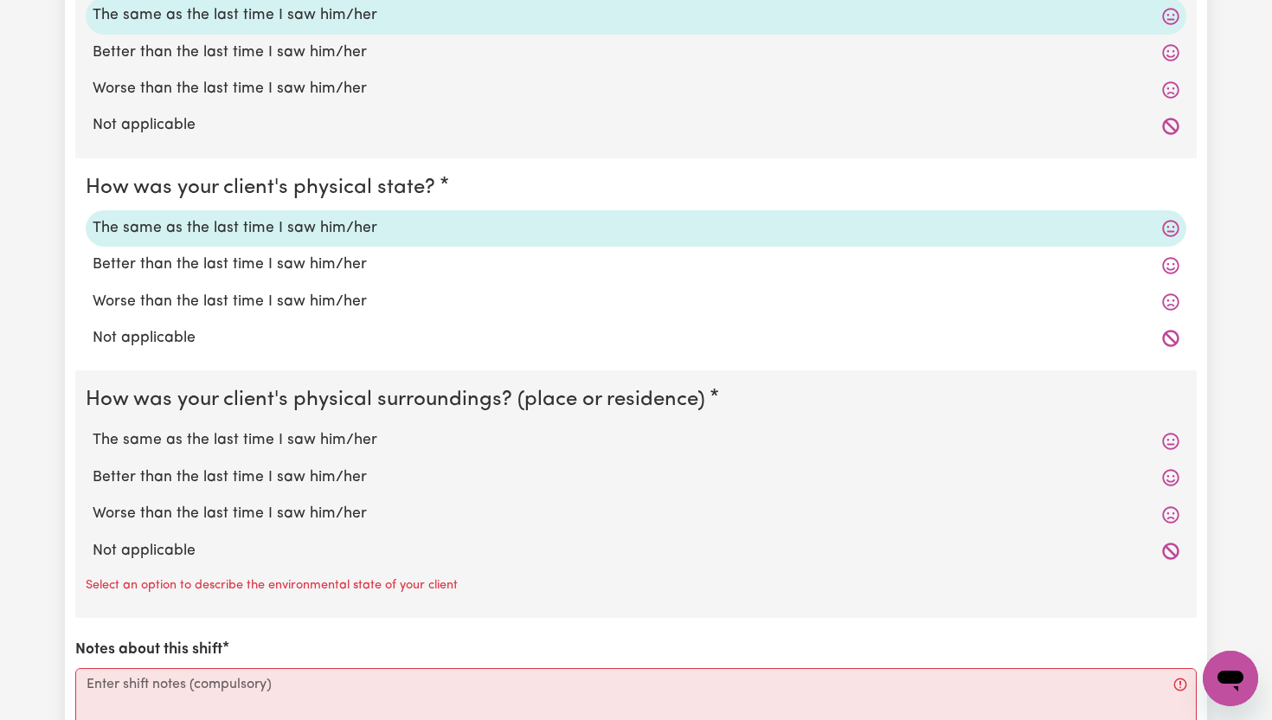
scroll to position [2738, 0]
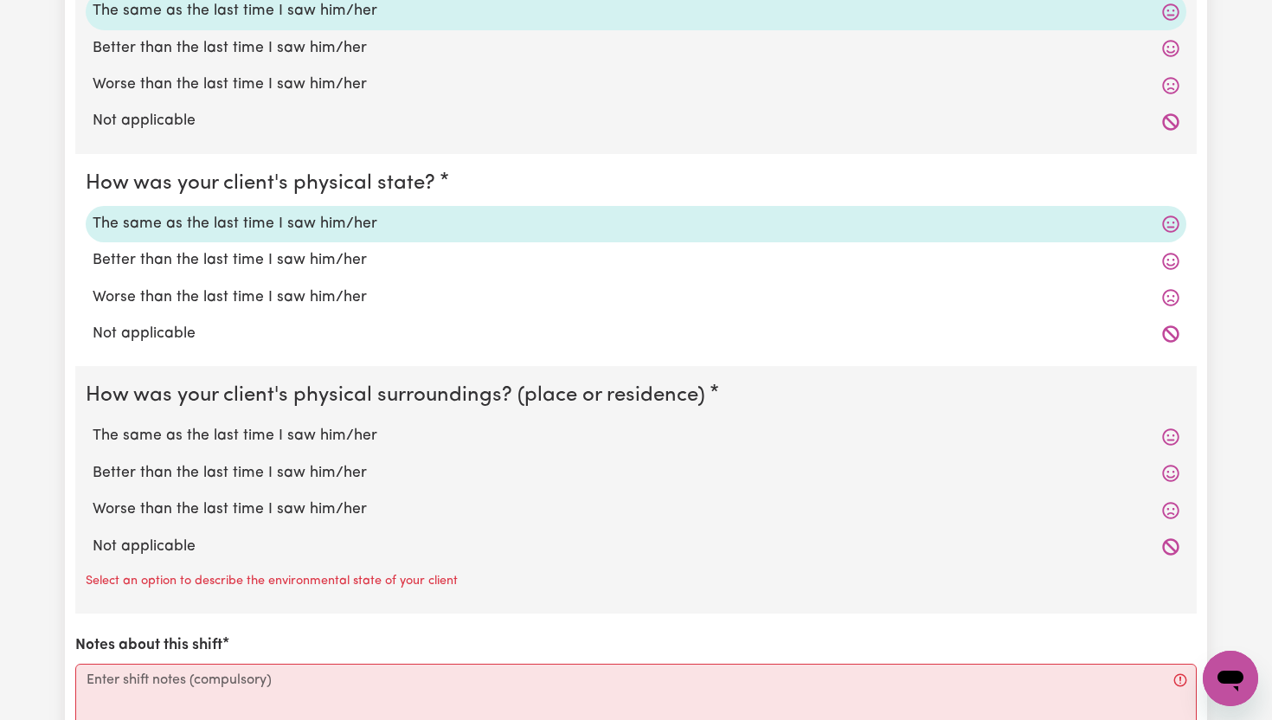
click at [147, 433] on label "The same as the last time I saw him/her" at bounding box center [636, 436] width 1087 height 22
click at [93, 425] on input "The same as the last time I saw him/her" at bounding box center [92, 424] width 1 height 1
radio input "true"
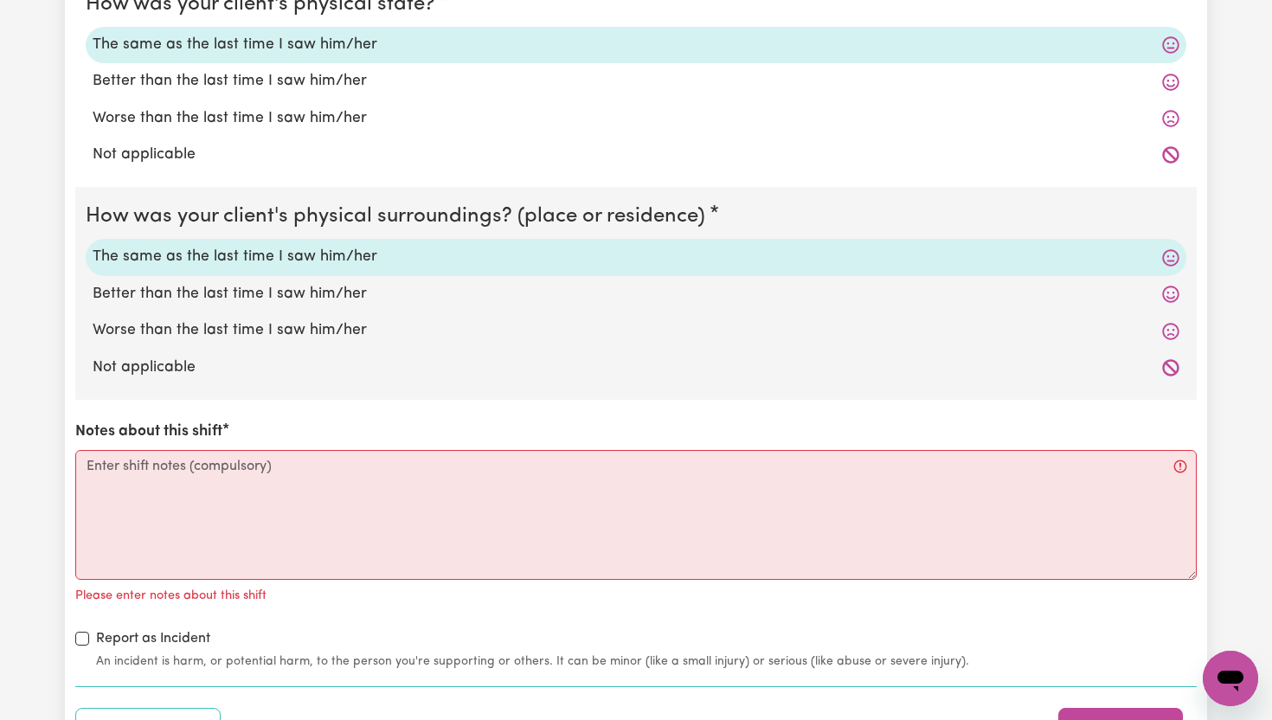
scroll to position [2918, 0]
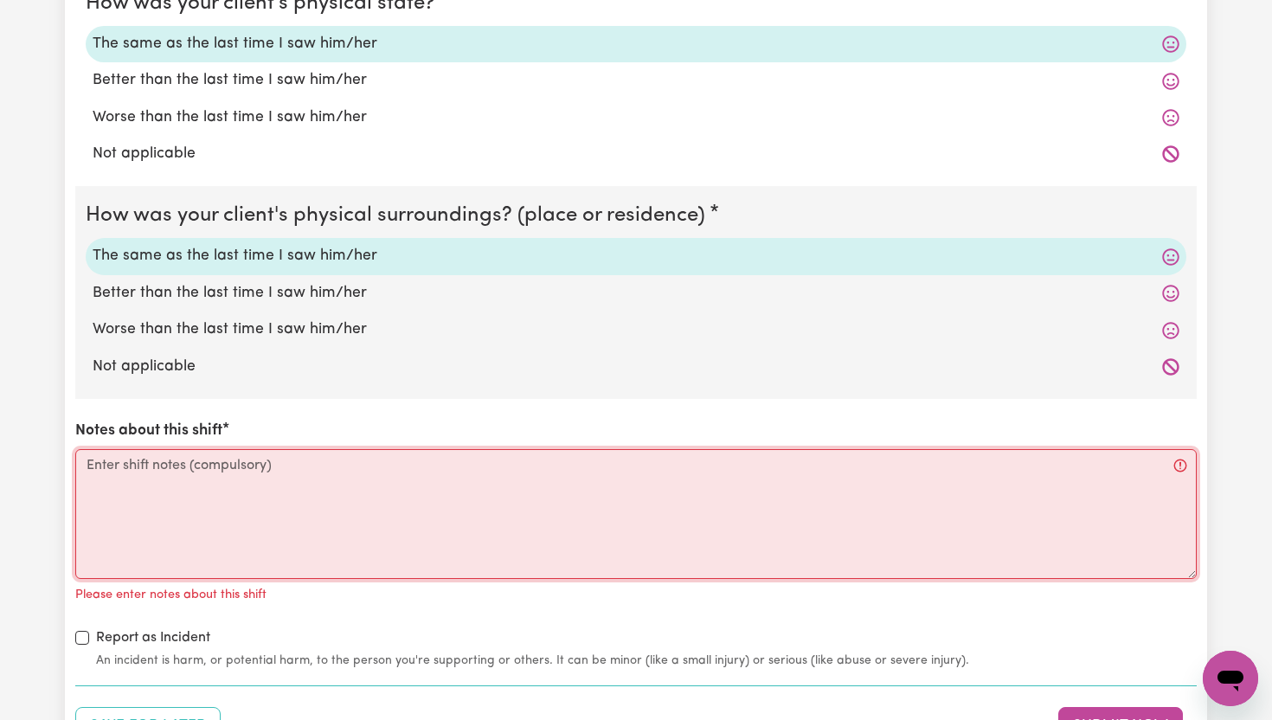
click at [146, 475] on textarea "Notes about this shift" at bounding box center [635, 514] width 1121 height 130
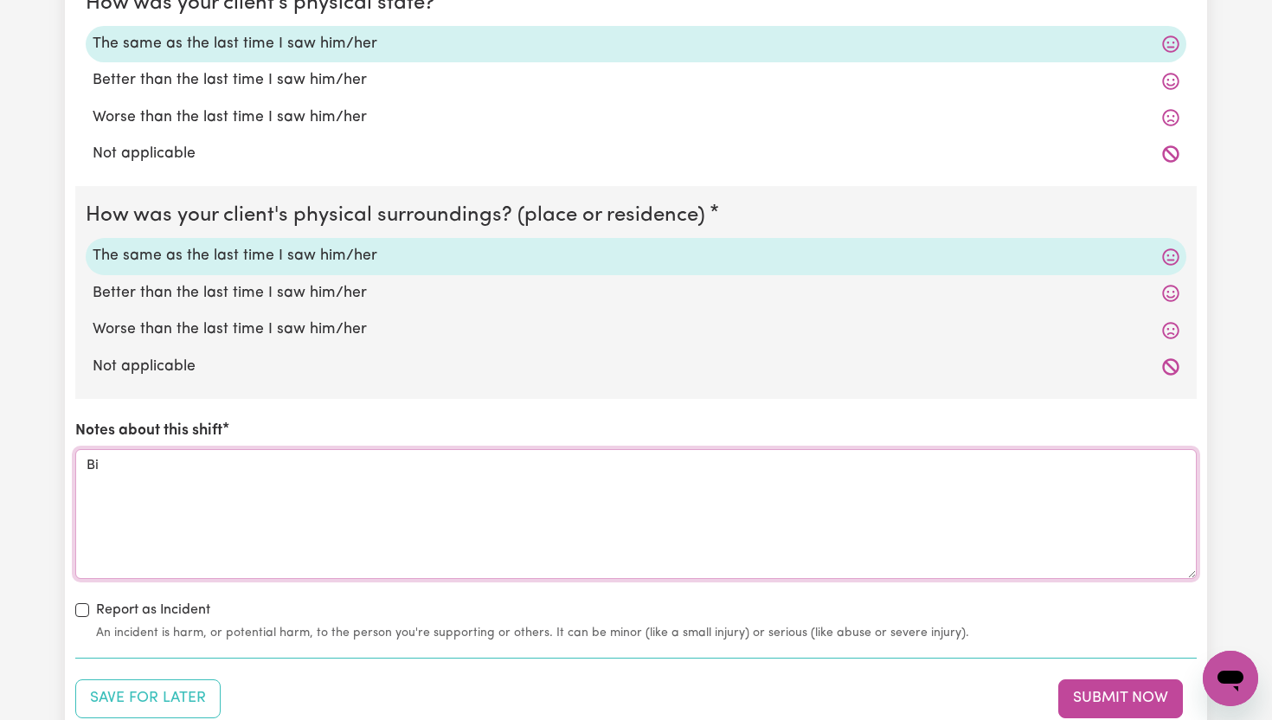
type textarea "B"
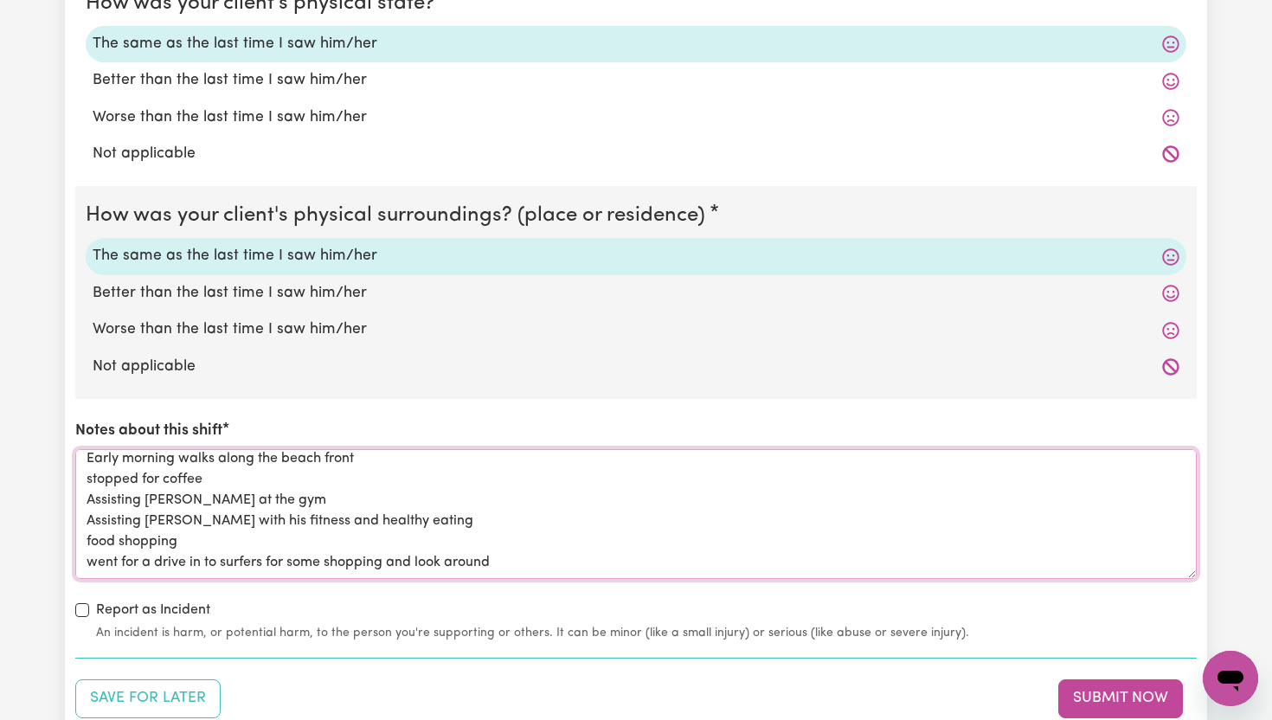
scroll to position [28, 0]
click at [503, 545] on textarea "Early morning walks along the beach front stopped for coffee Assisting [PERSON_…" at bounding box center [635, 514] width 1121 height 130
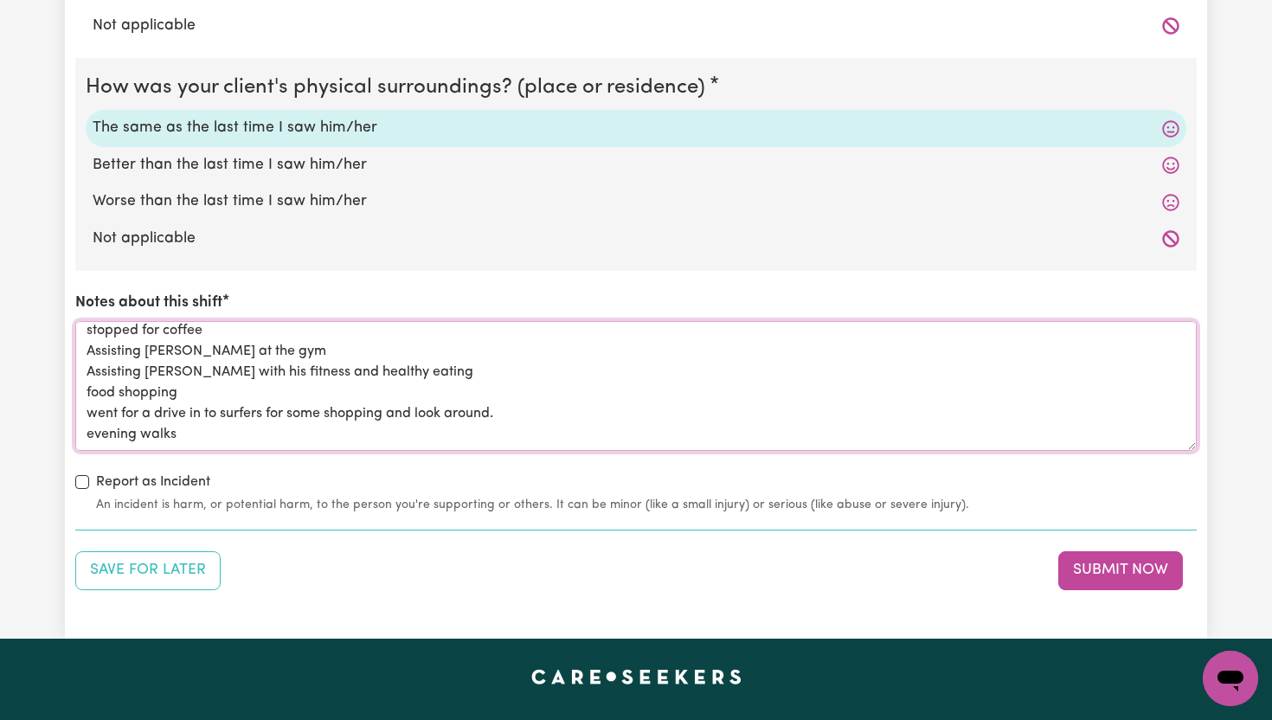
scroll to position [3047, 0]
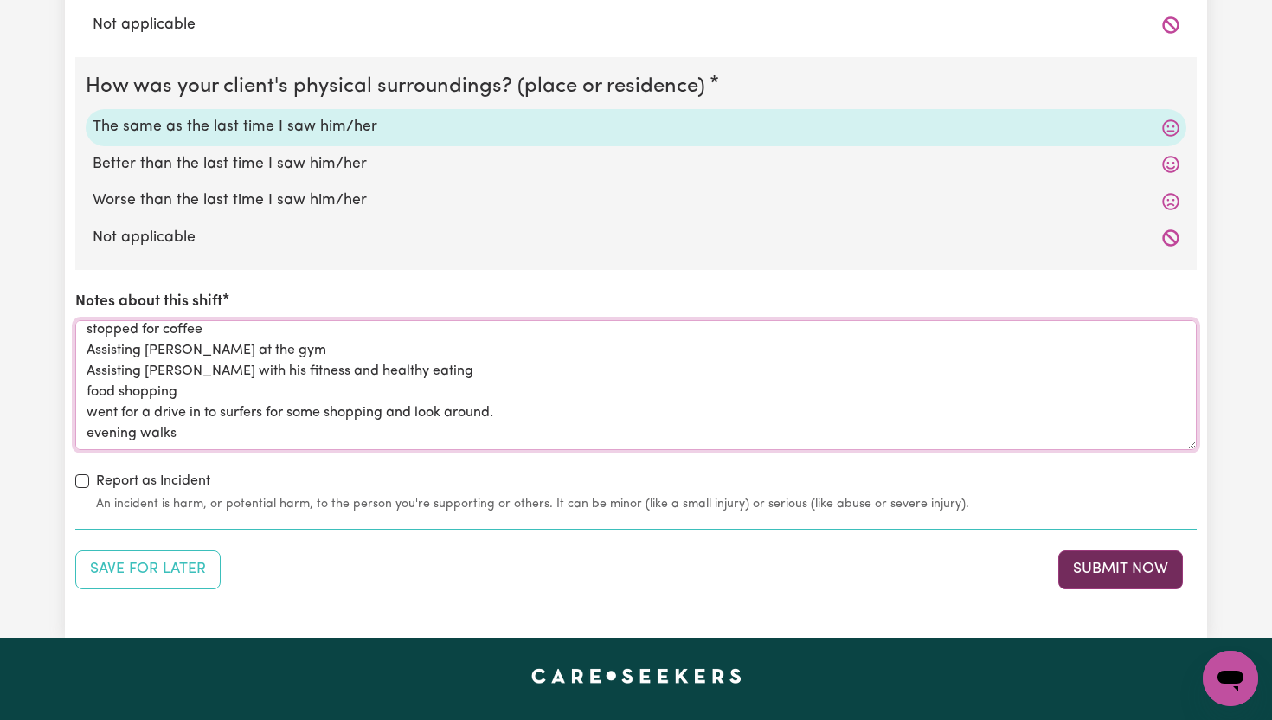
type textarea "Early morning walks along the beach front stopped for coffee Assisting [PERSON_…"
click at [1094, 577] on button "Submit Now" at bounding box center [1120, 569] width 125 height 38
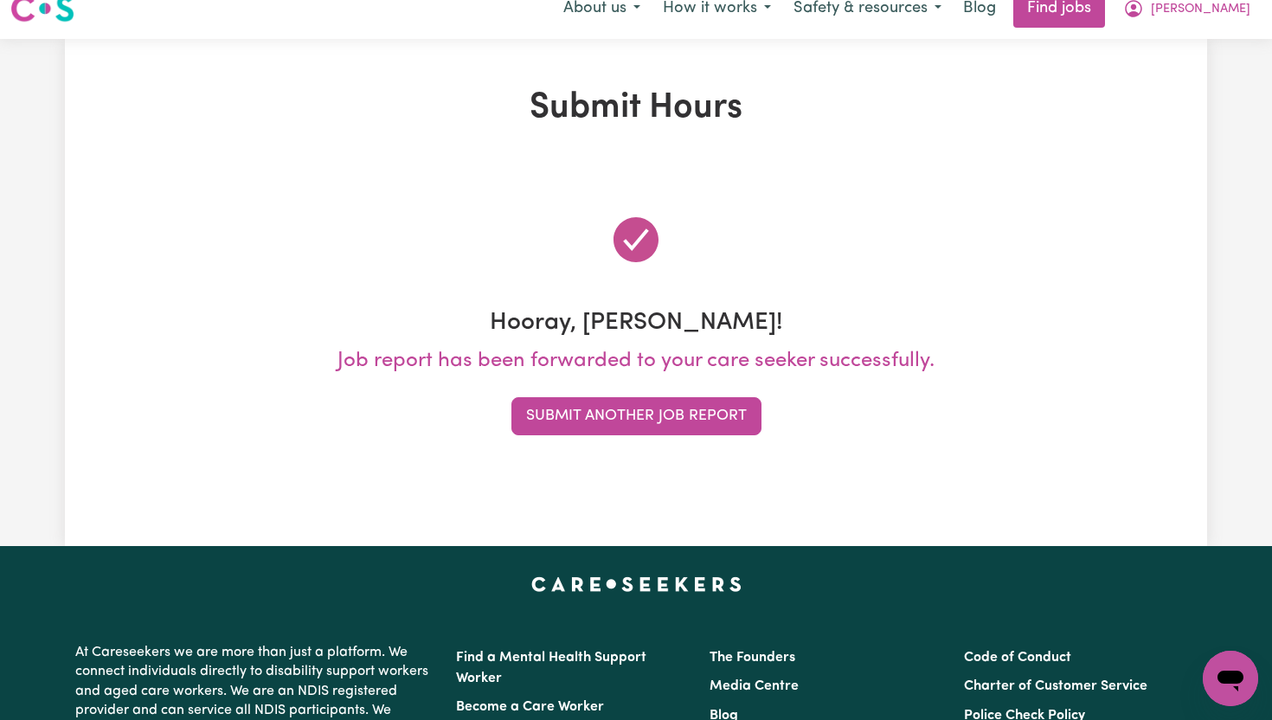
scroll to position [0, 0]
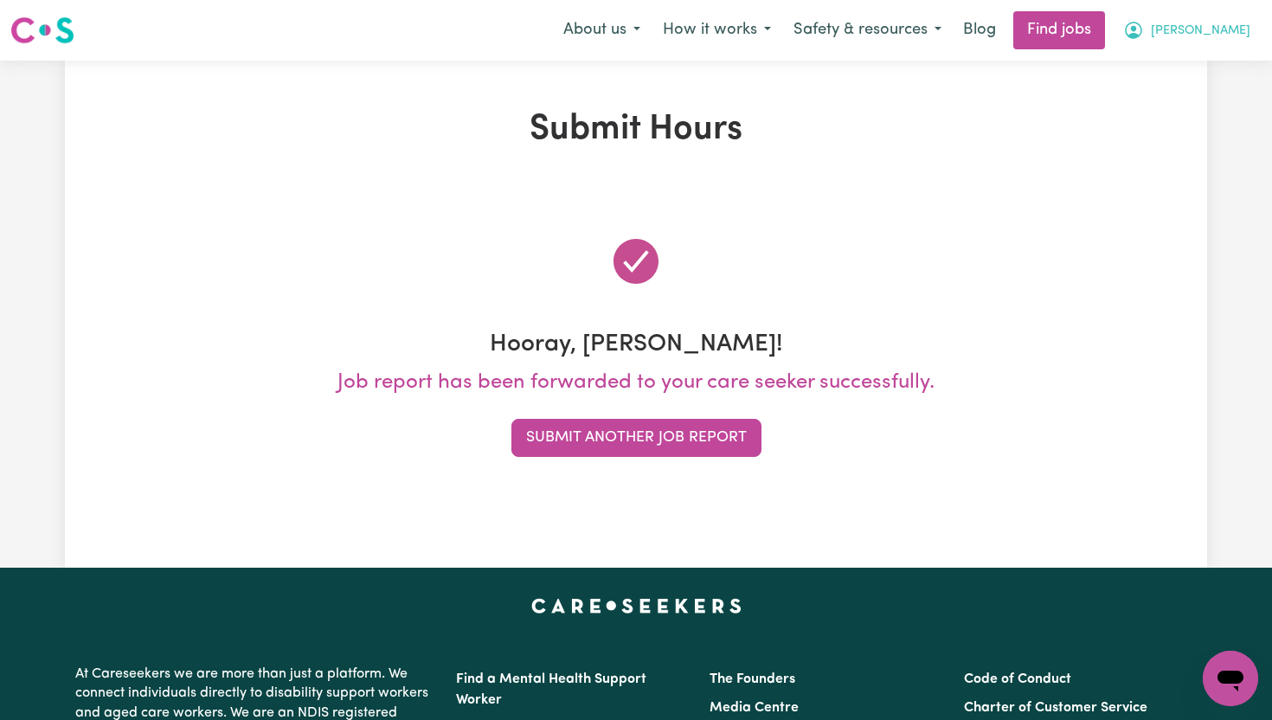
click at [1236, 32] on span "[PERSON_NAME]" at bounding box center [1201, 31] width 100 height 19
click at [1199, 93] on link "My Dashboard" at bounding box center [1192, 99] width 137 height 33
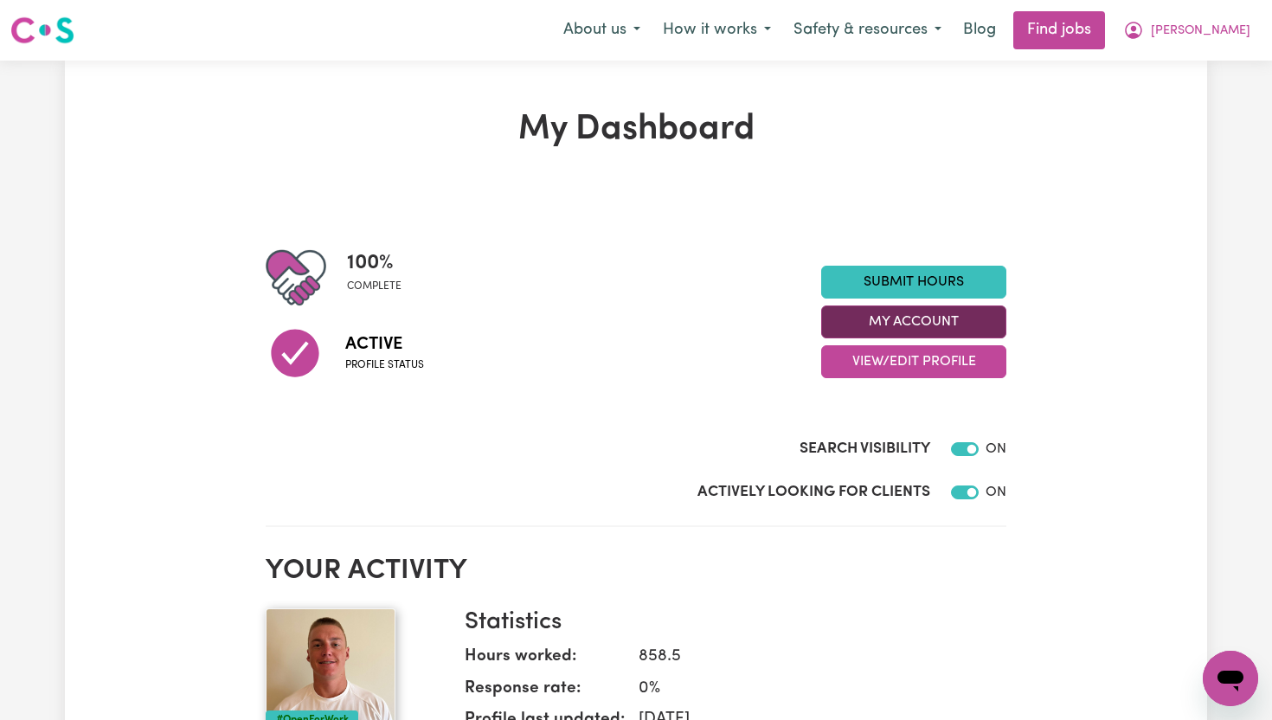
click at [977, 314] on button "My Account" at bounding box center [913, 321] width 185 height 33
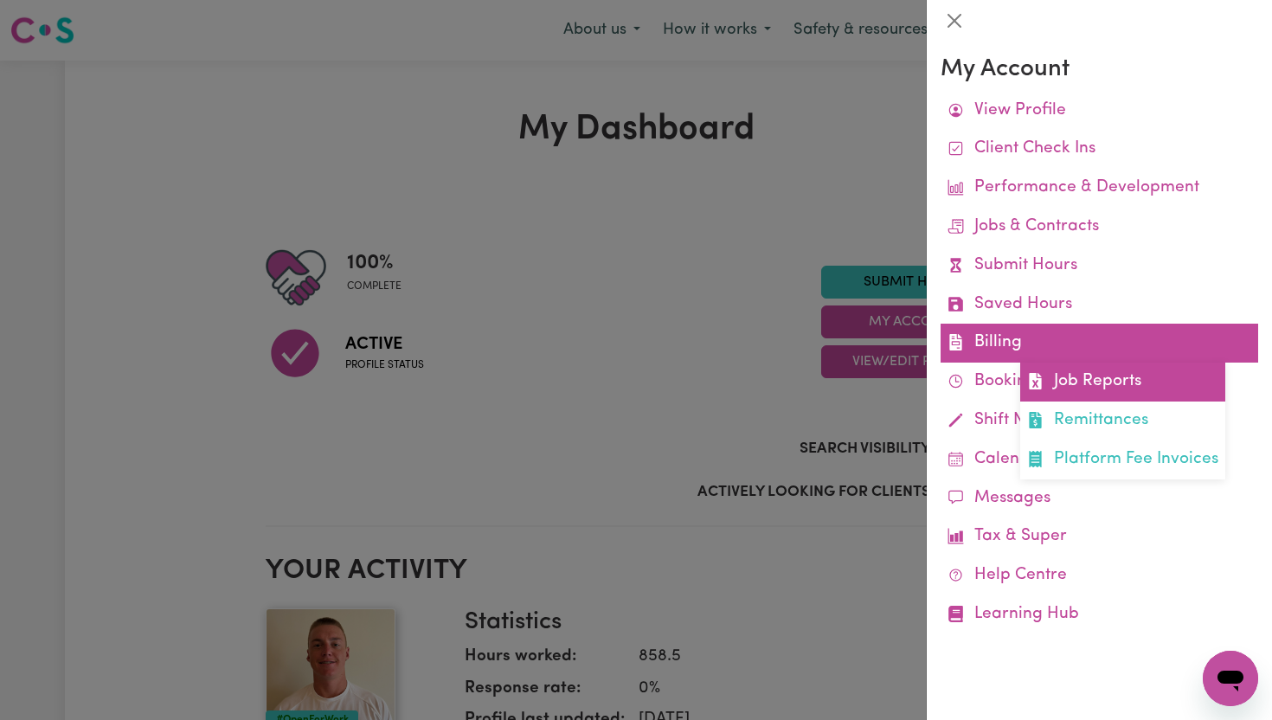
click at [1079, 368] on link "Job Reports" at bounding box center [1122, 382] width 205 height 39
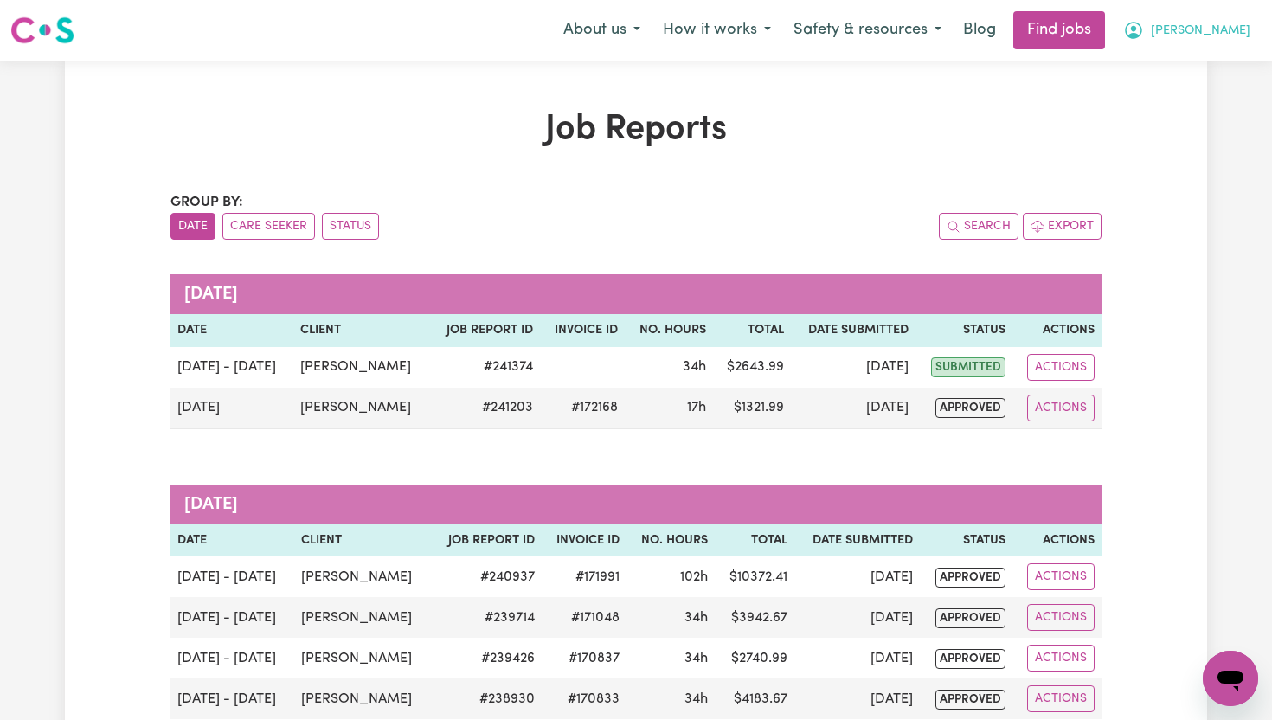
click at [1238, 33] on span "[PERSON_NAME]" at bounding box center [1201, 31] width 100 height 19
click at [1226, 99] on link "My Dashboard" at bounding box center [1192, 99] width 137 height 33
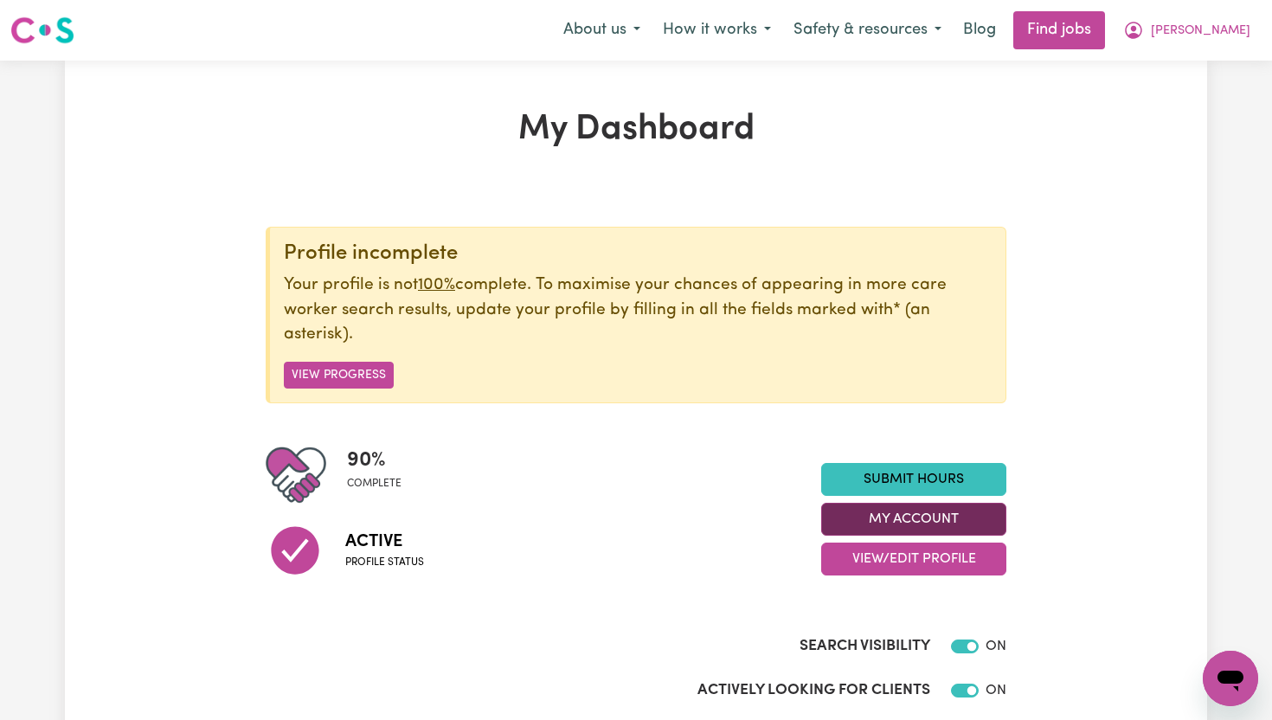
click at [968, 521] on section "Profile incomplete Your profile is not 100% complete. To maximise your chances …" at bounding box center [636, 458] width 741 height 532
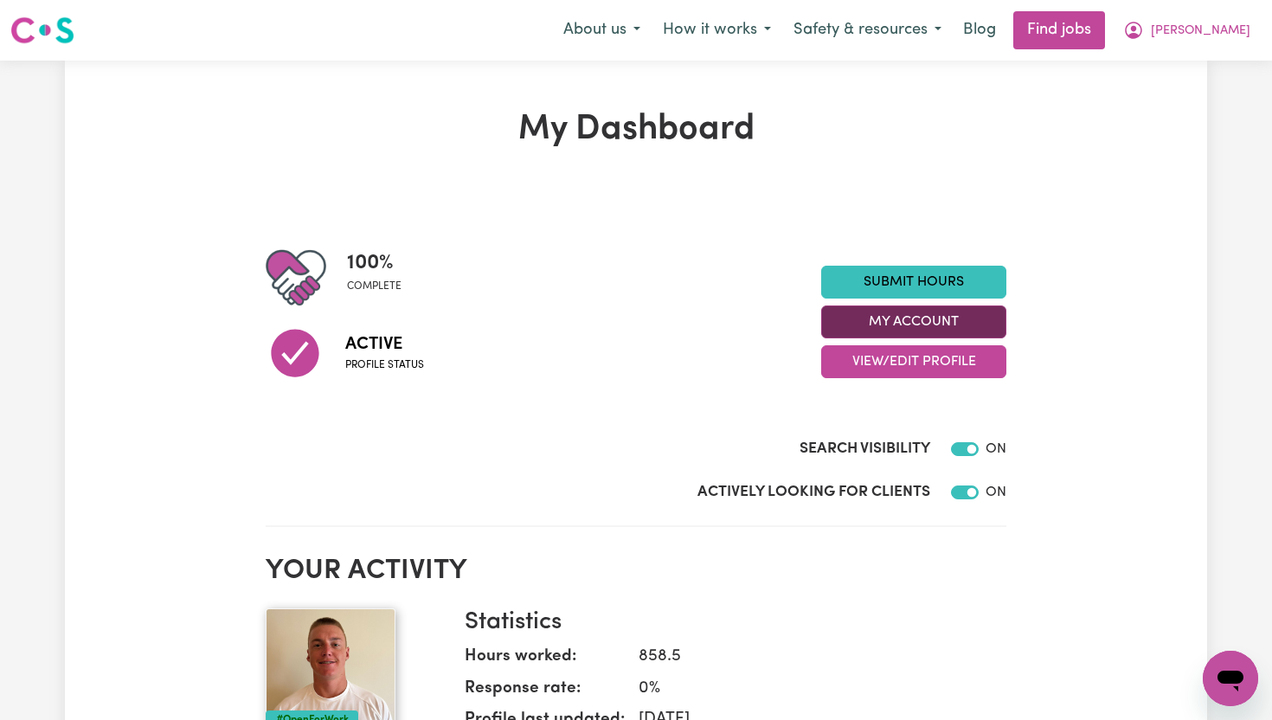
click at [982, 327] on button "My Account" at bounding box center [913, 321] width 185 height 33
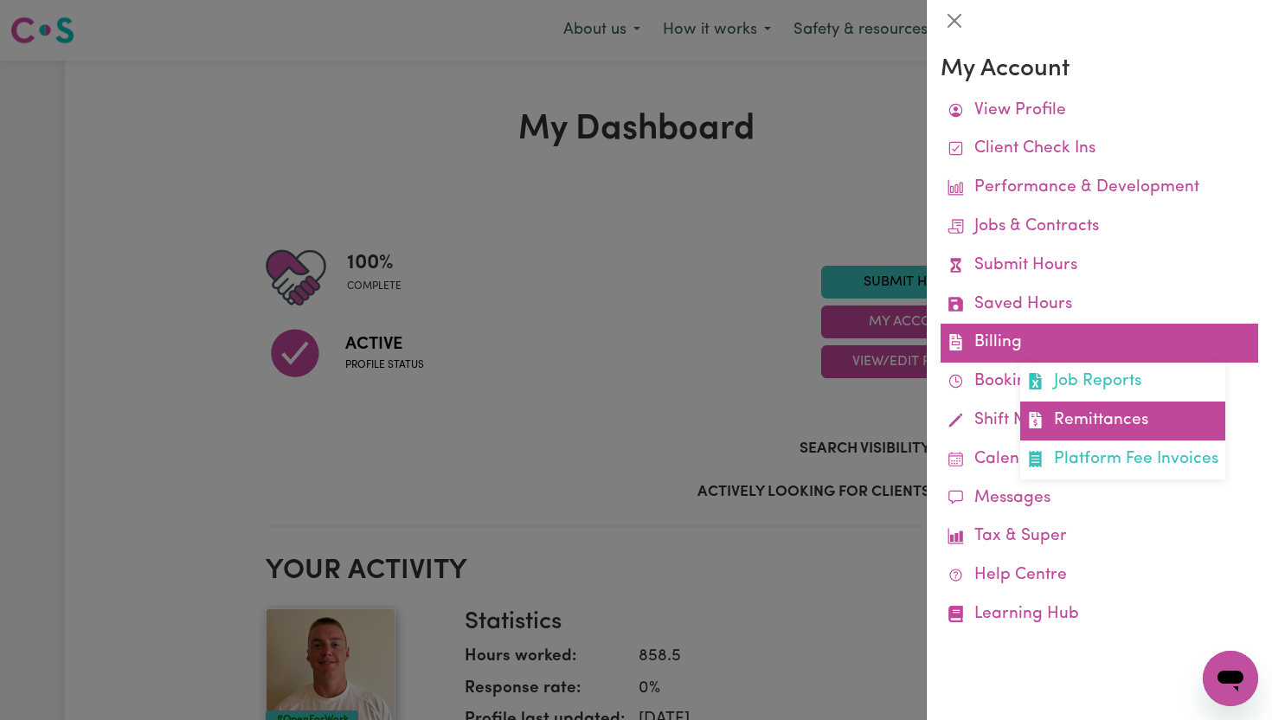
click at [1058, 414] on link "Remittances" at bounding box center [1122, 420] width 205 height 39
